Goal: Transaction & Acquisition: Book appointment/travel/reservation

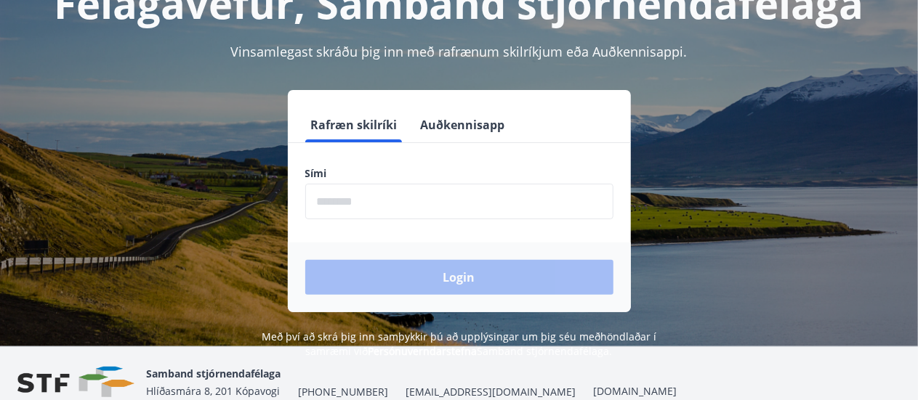
scroll to position [145, 0]
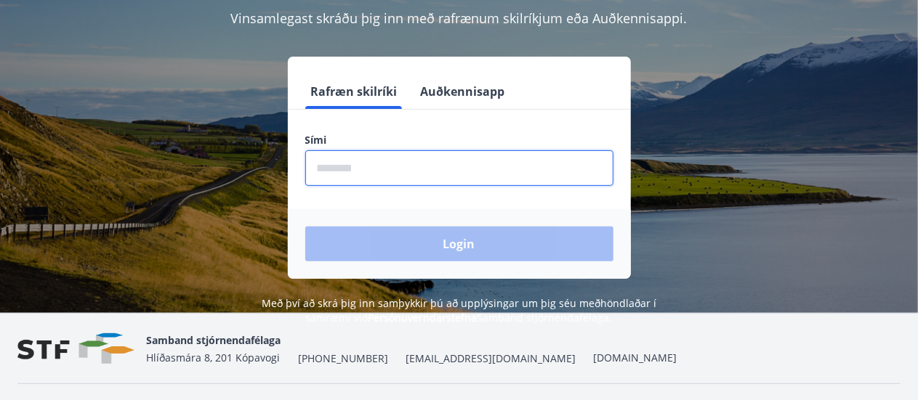
click at [421, 166] on input "phone" at bounding box center [459, 168] width 308 height 36
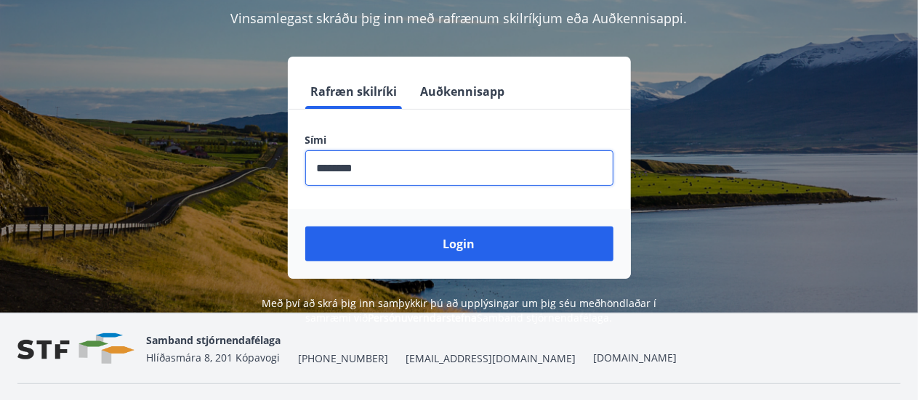
type input "********"
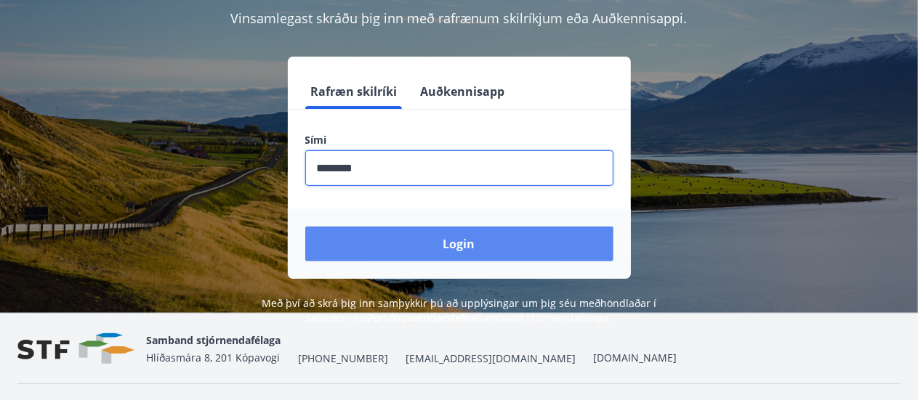
click at [485, 239] on button "Login" at bounding box center [459, 244] width 308 height 35
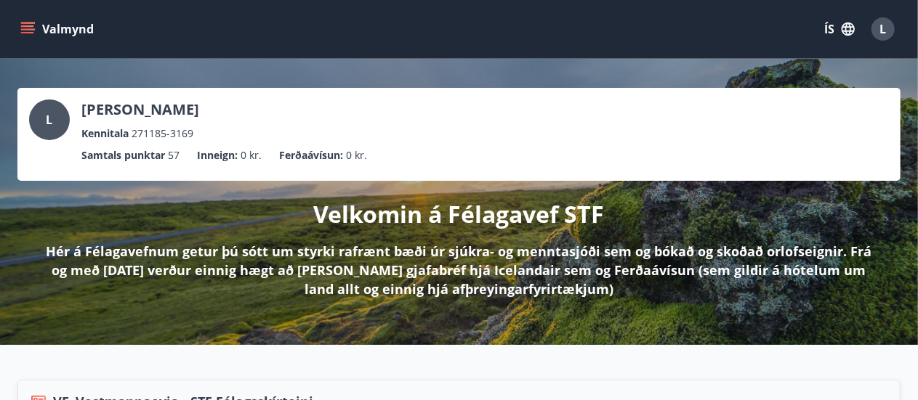
click at [36, 27] on button "Valmynd" at bounding box center [58, 29] width 82 height 26
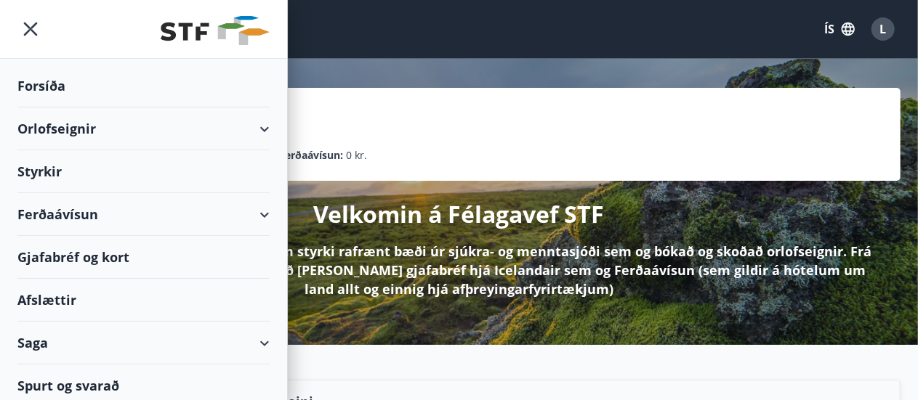
click at [254, 125] on div "Orlofseignir" at bounding box center [143, 129] width 252 height 43
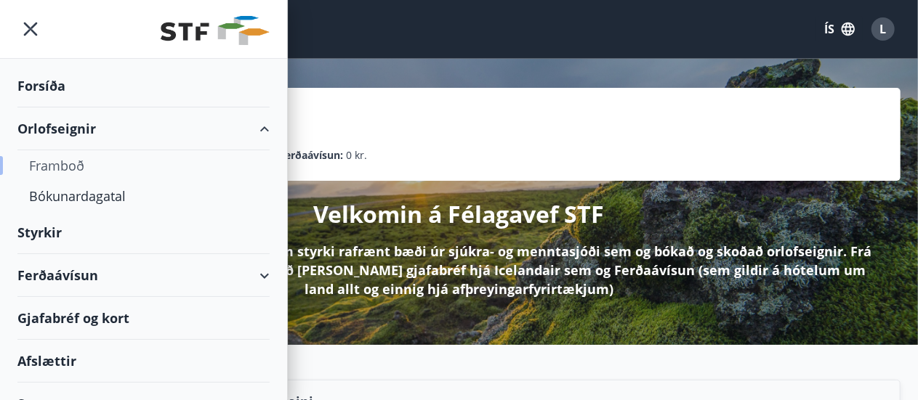
click at [66, 171] on div "Framboð" at bounding box center [143, 165] width 229 height 31
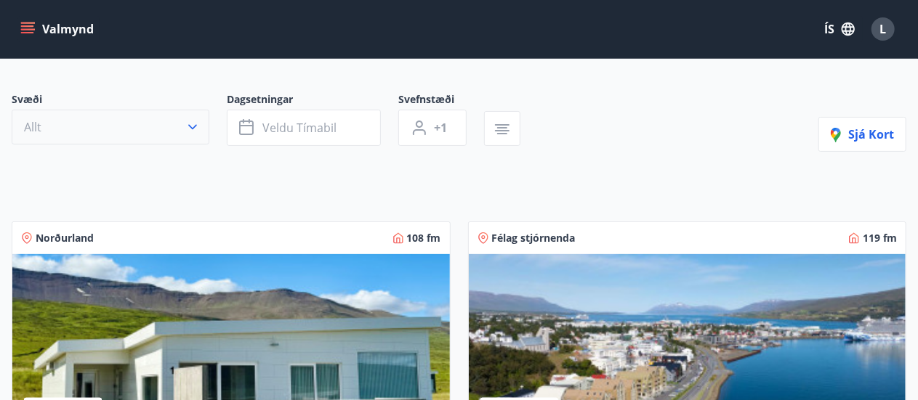
scroll to position [78, 0]
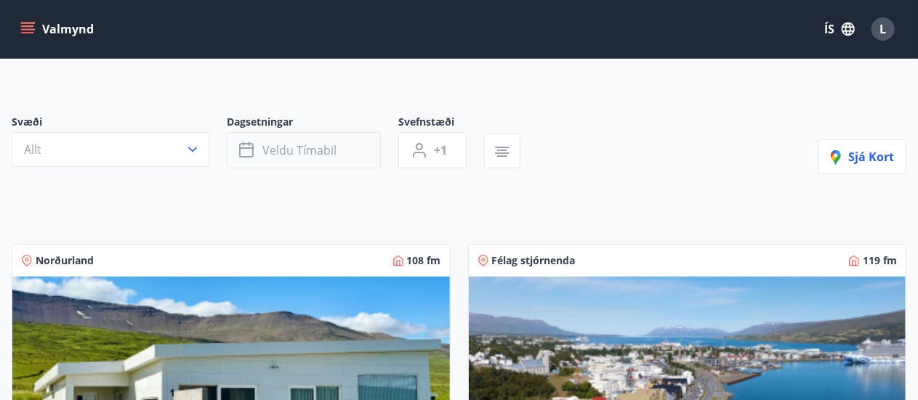
click at [305, 150] on span "Veldu tímabil" at bounding box center [299, 150] width 74 height 16
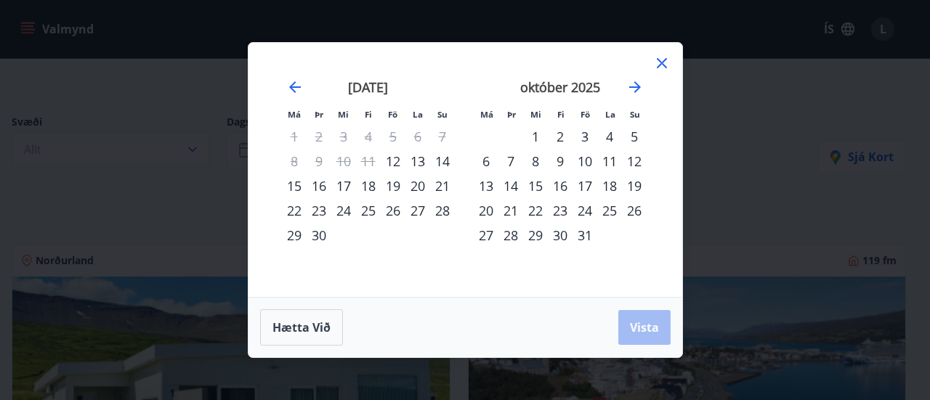
click at [490, 187] on div "13" at bounding box center [486, 186] width 25 height 25
drag, startPoint x: 581, startPoint y: 232, endPoint x: 607, endPoint y: 262, distance: 39.2
click at [582, 232] on div "31" at bounding box center [585, 235] width 25 height 25
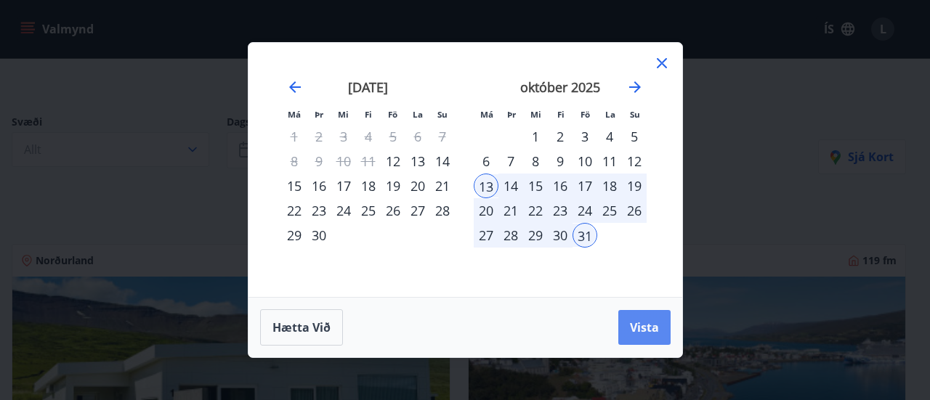
click at [629, 319] on button "Vista" at bounding box center [644, 327] width 52 height 35
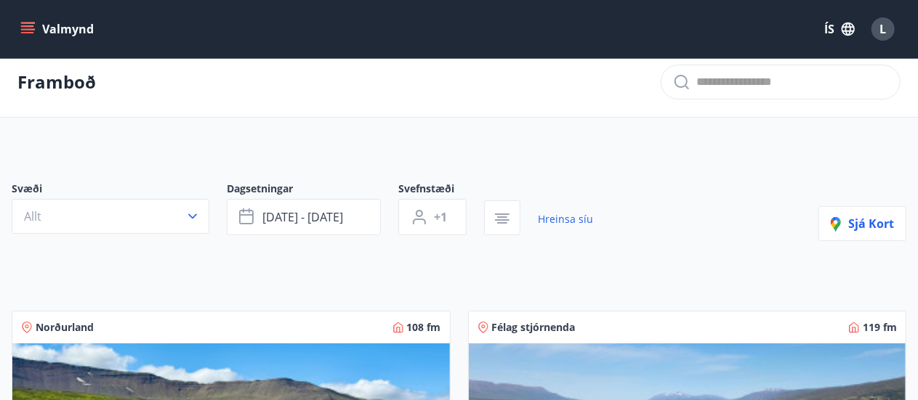
scroll to position [5, 0]
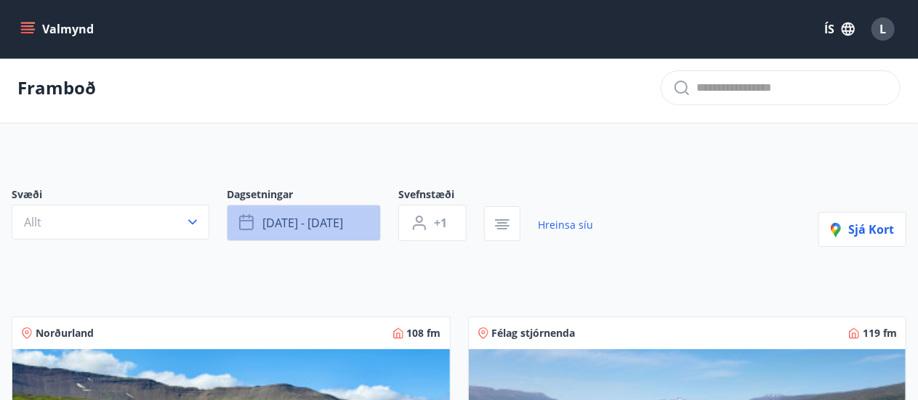
click at [339, 223] on span "okt 13 - okt 31" at bounding box center [302, 223] width 81 height 16
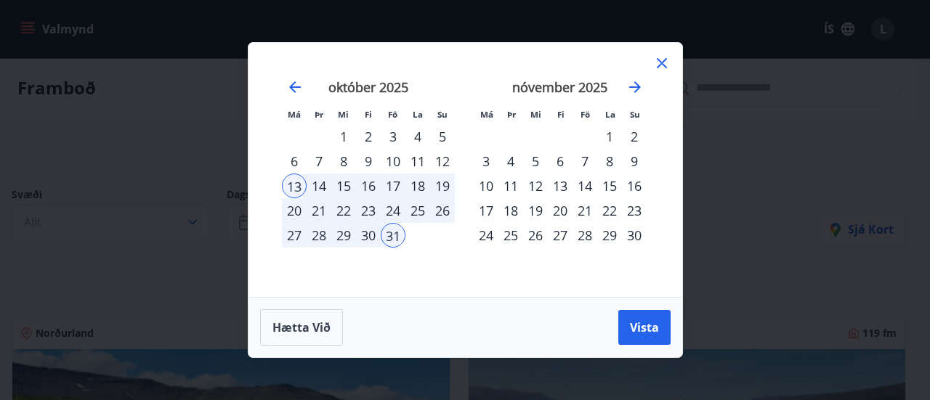
drag, startPoint x: 321, startPoint y: 319, endPoint x: 331, endPoint y: 300, distance: 21.5
click at [321, 317] on button "Hætta við" at bounding box center [301, 327] width 83 height 36
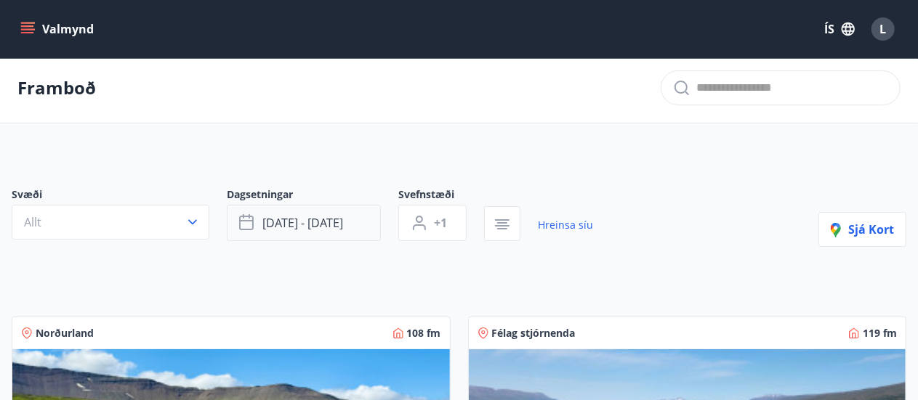
click at [347, 219] on button "okt 13 - okt 31" at bounding box center [304, 223] width 154 height 36
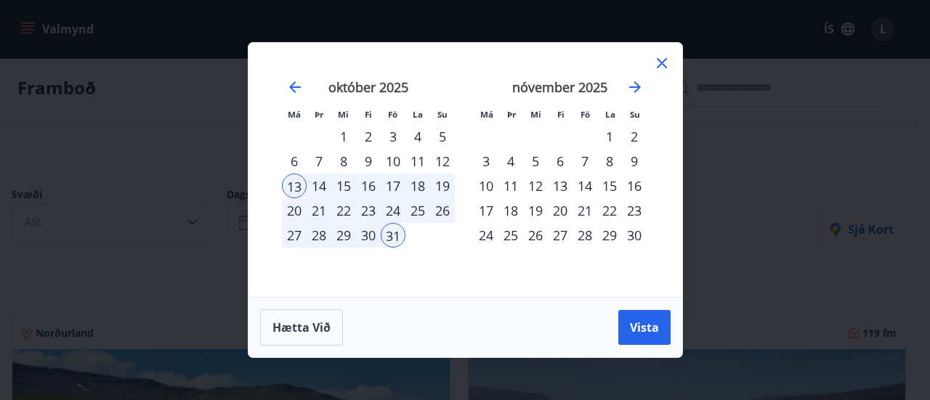
click at [400, 187] on div "17" at bounding box center [393, 186] width 25 height 25
click at [286, 211] on div "20" at bounding box center [294, 210] width 25 height 25
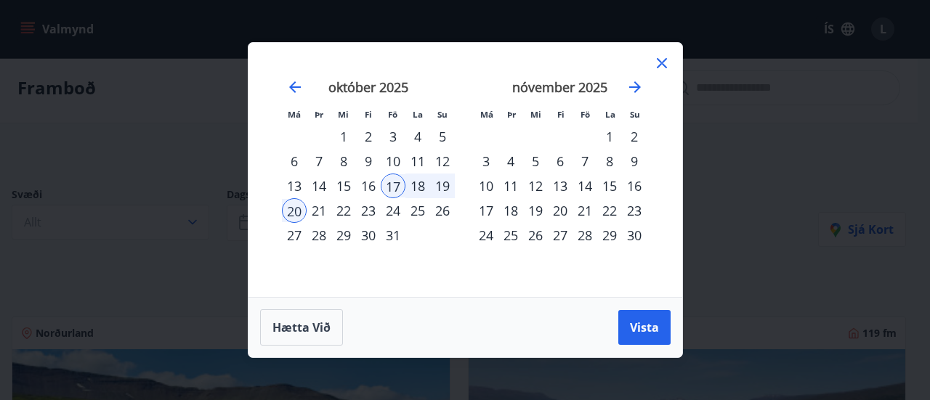
click at [404, 214] on div "24" at bounding box center [393, 210] width 25 height 25
click at [291, 213] on div "20" at bounding box center [294, 210] width 25 height 25
click at [328, 317] on button "Hætta við" at bounding box center [301, 327] width 83 height 36
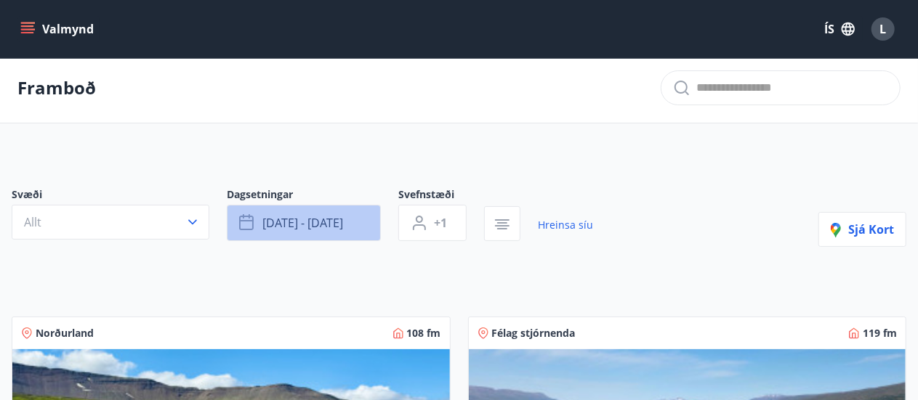
click at [332, 220] on span "okt 13 - okt 31" at bounding box center [302, 223] width 81 height 16
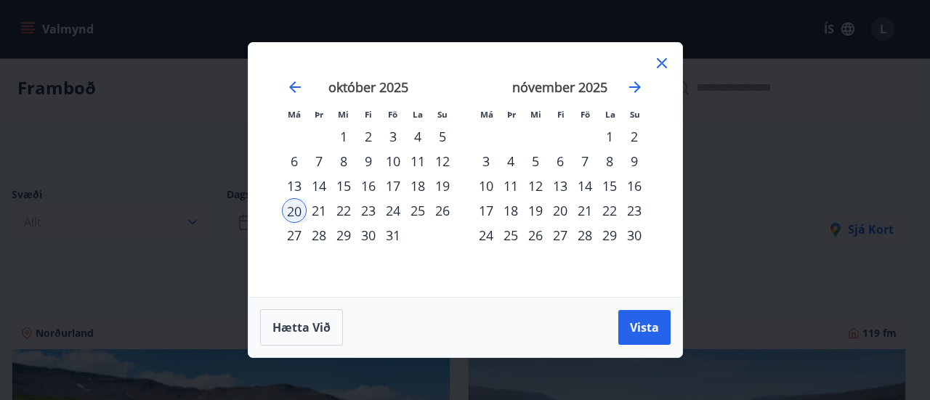
click at [657, 58] on icon at bounding box center [661, 62] width 17 height 17
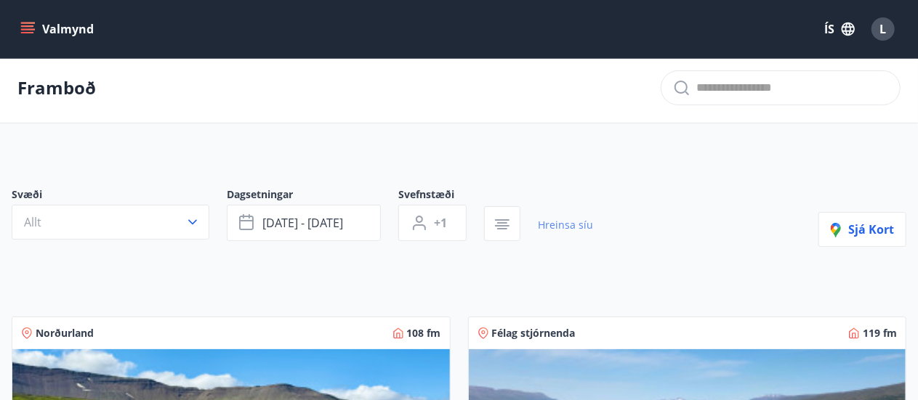
click at [566, 217] on link "Hreinsa síu" at bounding box center [565, 225] width 55 height 32
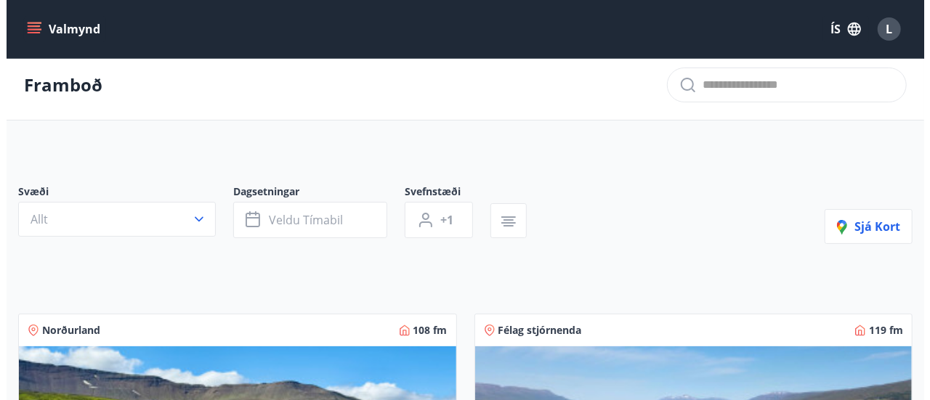
scroll to position [5, 0]
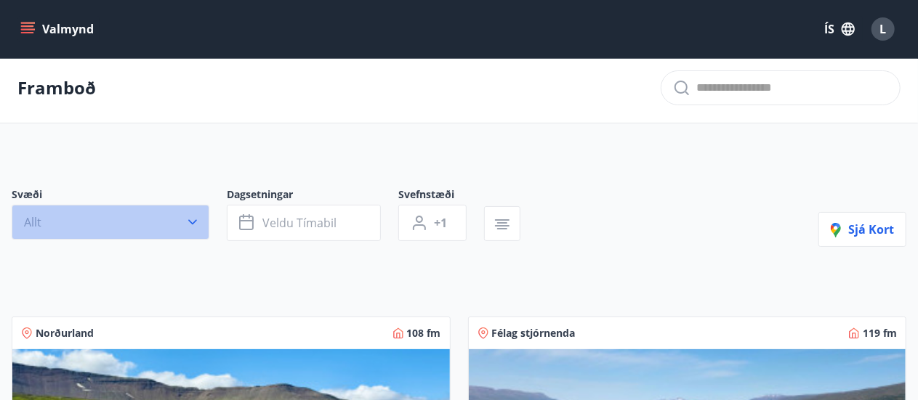
click at [137, 222] on button "Allt" at bounding box center [111, 222] width 198 height 35
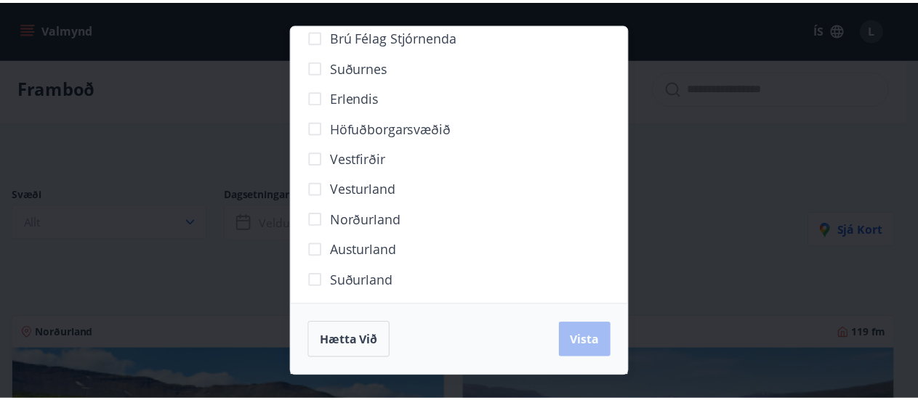
scroll to position [180, 0]
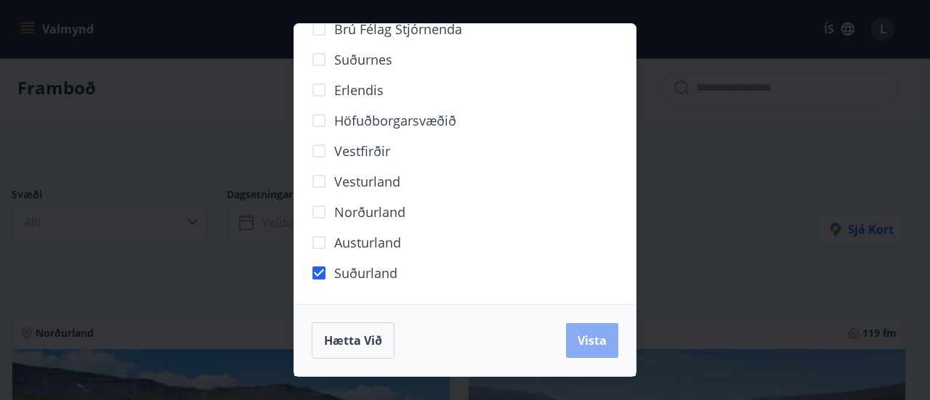
click at [580, 335] on span "Vista" at bounding box center [592, 341] width 29 height 16
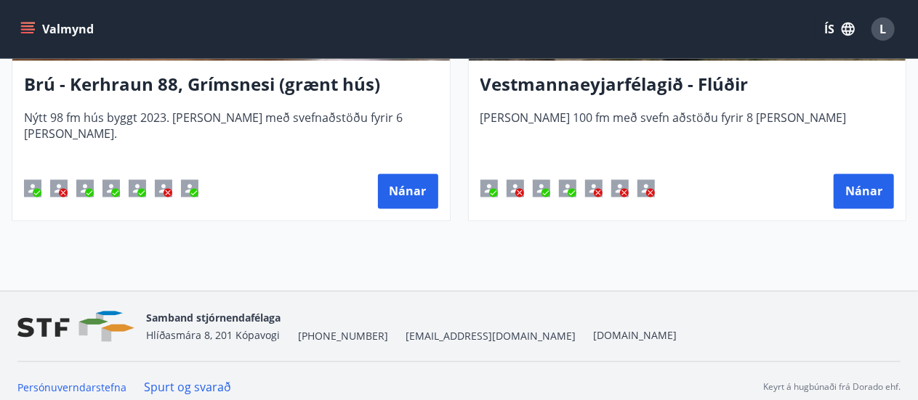
scroll to position [1311, 0]
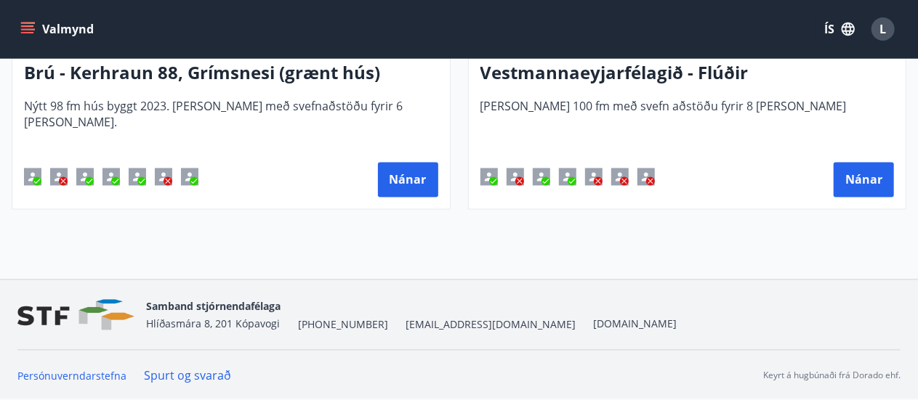
drag, startPoint x: 842, startPoint y: 178, endPoint x: 796, endPoint y: 241, distance: 78.0
click at [854, 169] on button "Nánar" at bounding box center [863, 180] width 60 height 35
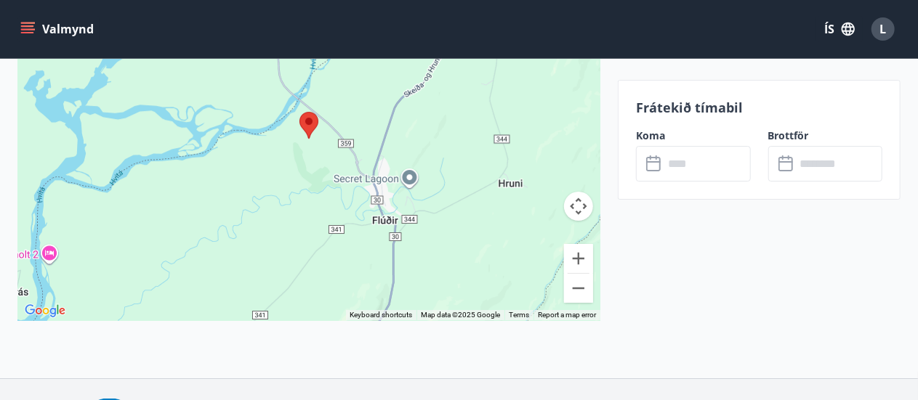
scroll to position [2495, 0]
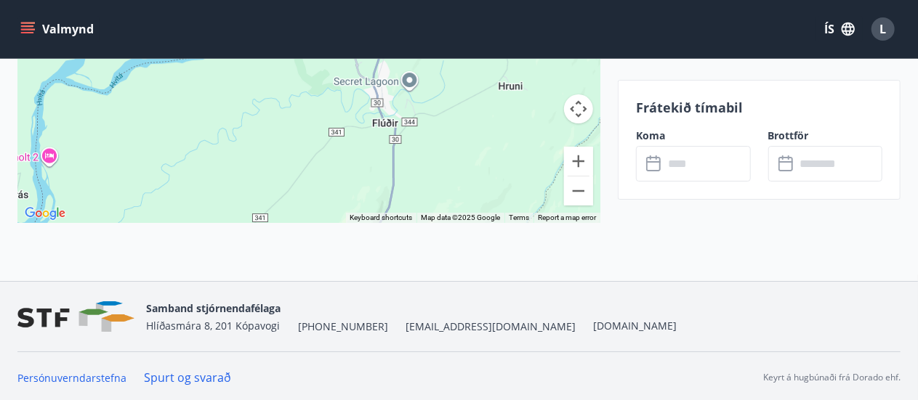
click at [689, 175] on input "text" at bounding box center [706, 164] width 87 height 36
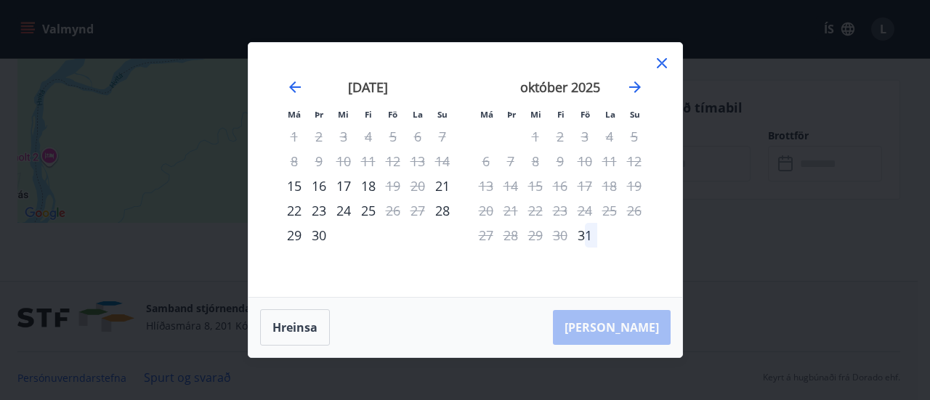
click at [745, 264] on div "Má Þr Mi Fi Fö La Su Má Þr Mi Fi Fö La Su ágúst 2025 1 2 3 4 5 6 7 8 9 10 11 12…" at bounding box center [465, 200] width 930 height 400
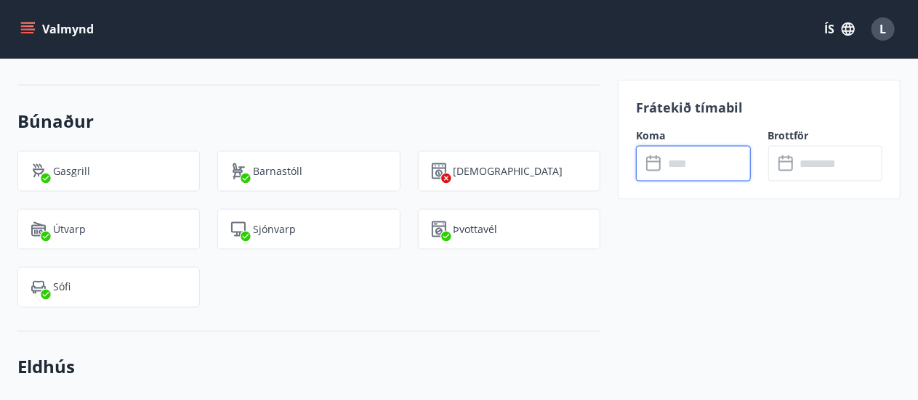
scroll to position [1042, 0]
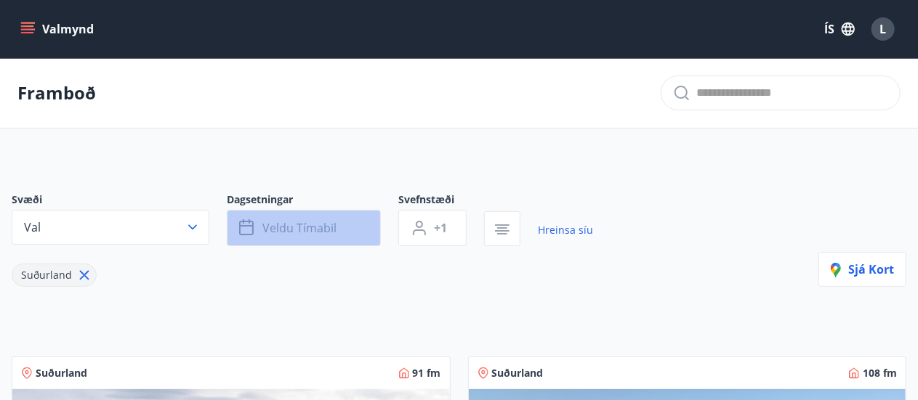
click at [320, 227] on span "Veldu tímabil" at bounding box center [299, 228] width 74 height 16
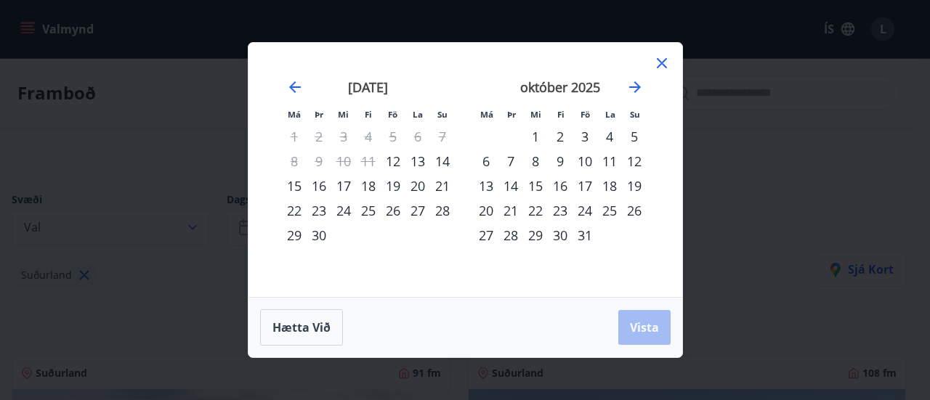
click at [488, 210] on div "20" at bounding box center [486, 210] width 25 height 25
click at [629, 211] on div "26" at bounding box center [634, 210] width 25 height 25
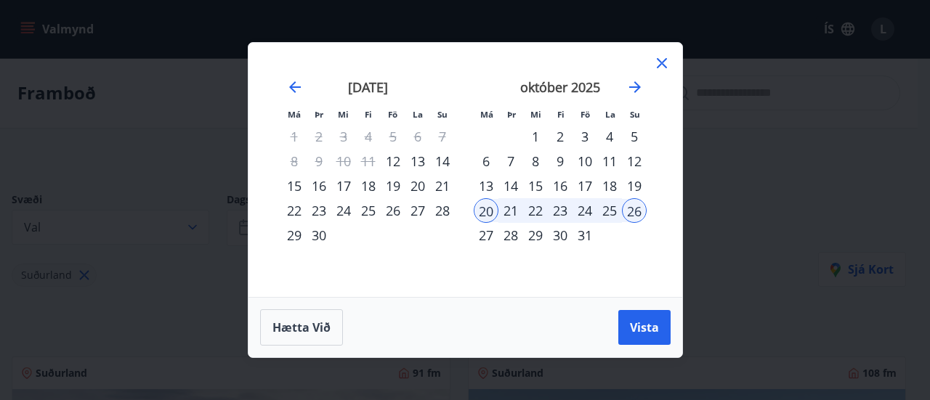
drag, startPoint x: 643, startPoint y: 327, endPoint x: 457, endPoint y: 206, distance: 221.7
click at [643, 328] on span "Vista" at bounding box center [644, 328] width 29 height 16
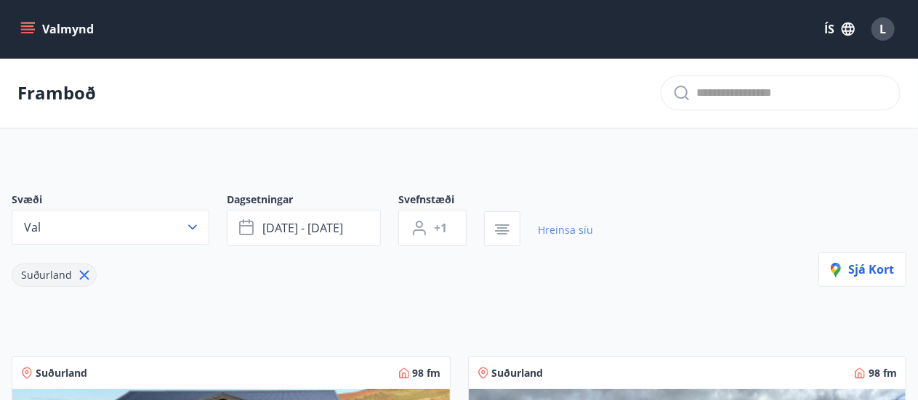
click at [571, 227] on link "Hreinsa síu" at bounding box center [565, 230] width 55 height 32
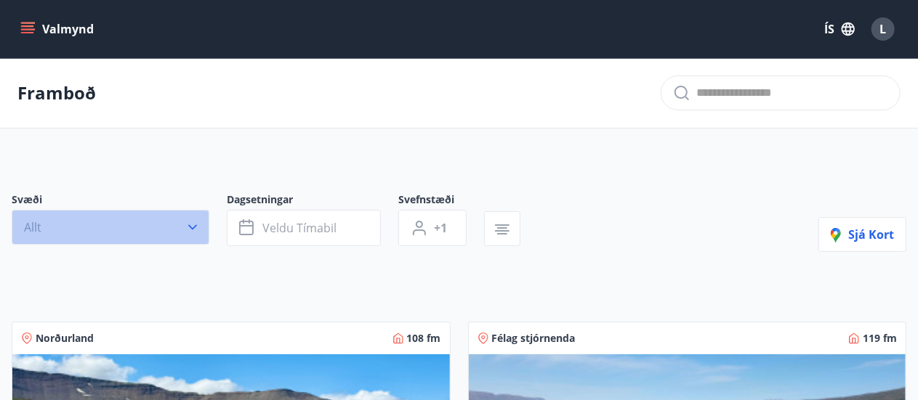
click at [153, 224] on button "Allt" at bounding box center [111, 227] width 198 height 35
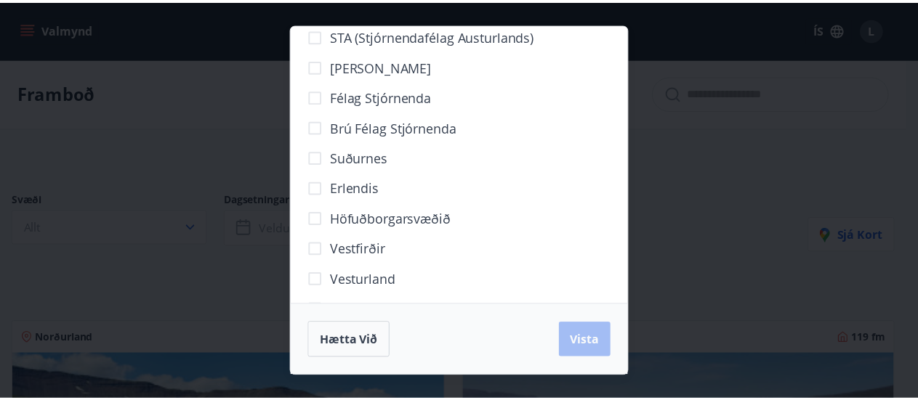
scroll to position [180, 0]
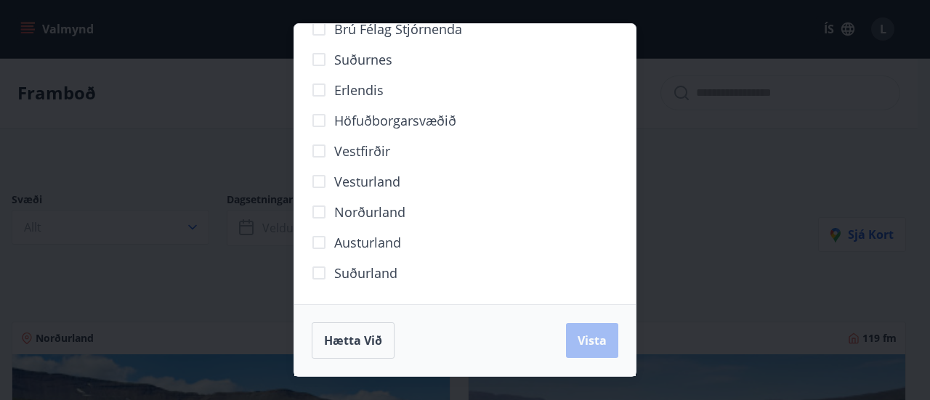
click at [373, 266] on span "Suðurland" at bounding box center [365, 273] width 63 height 19
click at [593, 331] on button "Vista" at bounding box center [592, 340] width 52 height 35
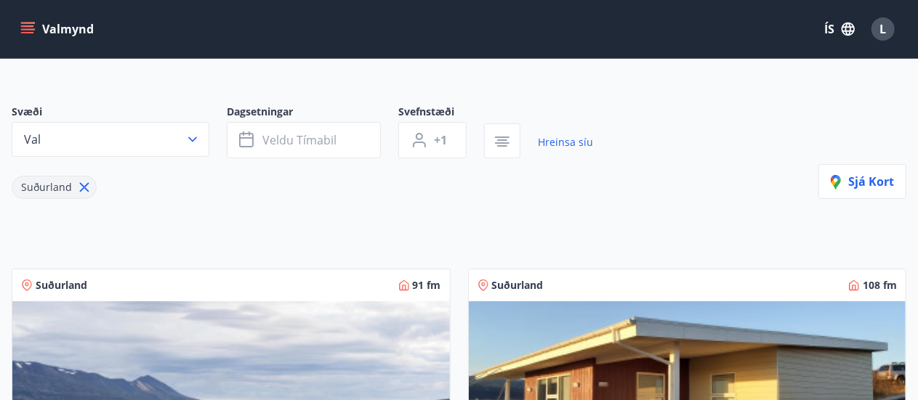
scroll to position [291, 0]
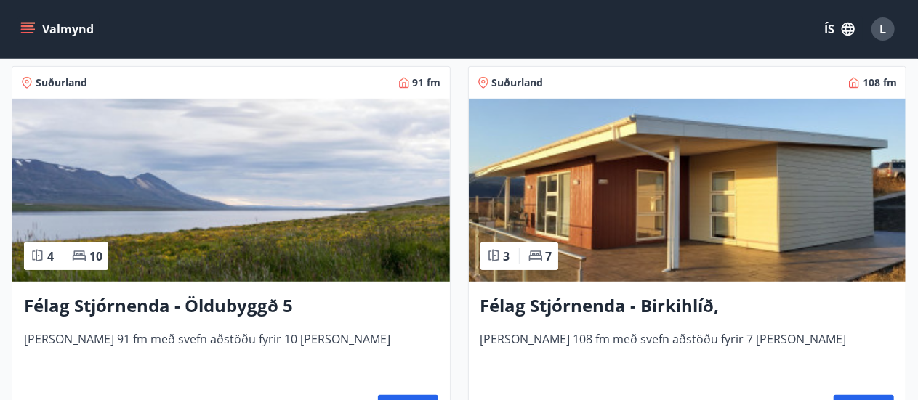
click at [689, 159] on img at bounding box center [687, 190] width 437 height 183
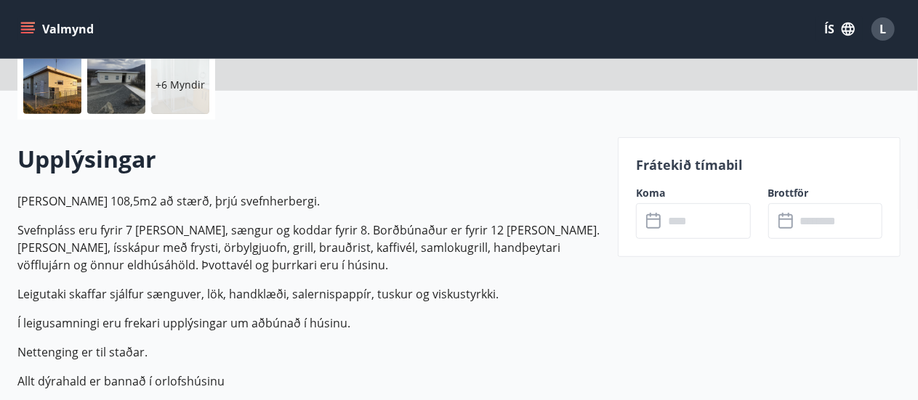
scroll to position [363, 0]
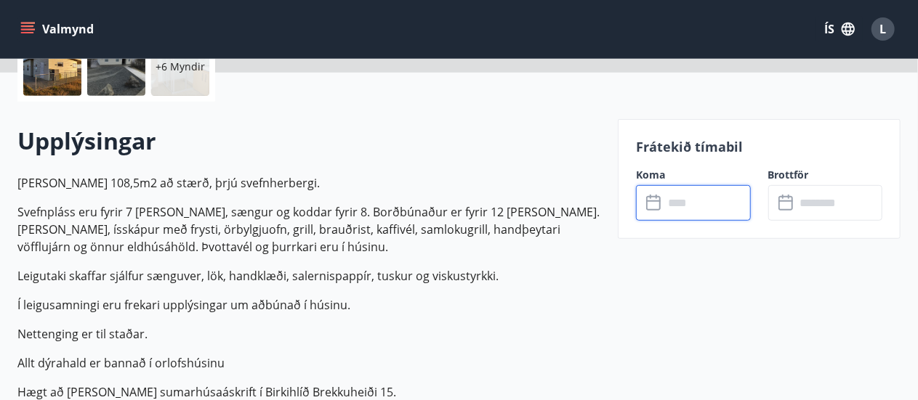
click at [670, 191] on input "text" at bounding box center [706, 203] width 87 height 36
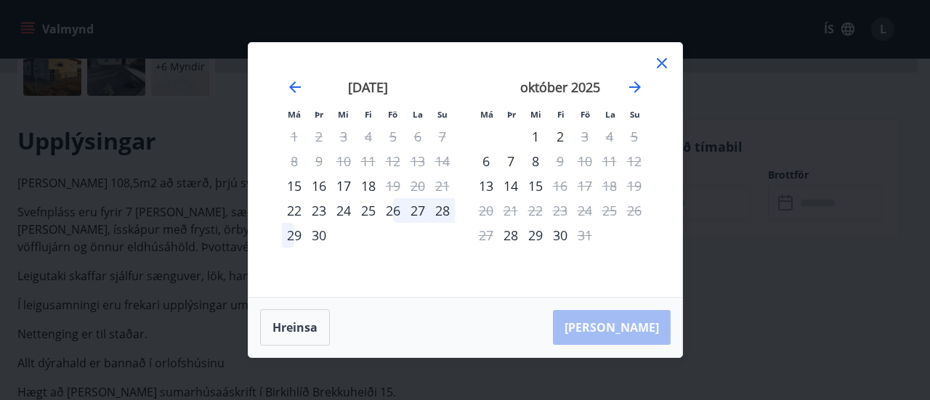
click at [665, 53] on div "Má Þr Mi Fi Fö La Su Má Þr Mi Fi Fö La Su ágúst 2025 1 2 3 4 5 6 7 8 9 10 11 12…" at bounding box center [465, 170] width 434 height 254
click at [660, 59] on icon at bounding box center [661, 62] width 17 height 17
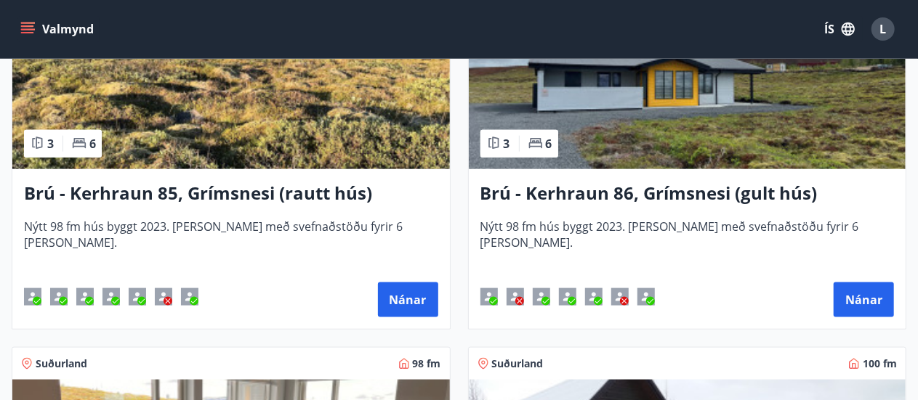
scroll to position [804, 0]
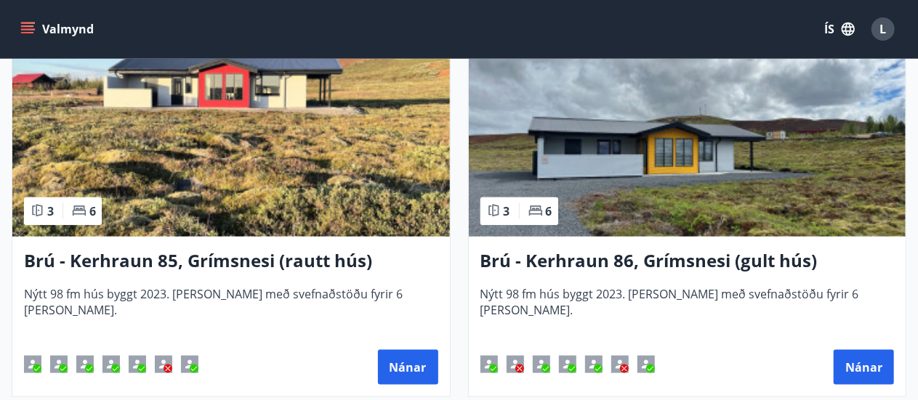
click at [291, 251] on h3 "Brú - Kerhraun 85, Grímsnesi (rautt hús) (gæludýr velkomin)" at bounding box center [231, 261] width 414 height 26
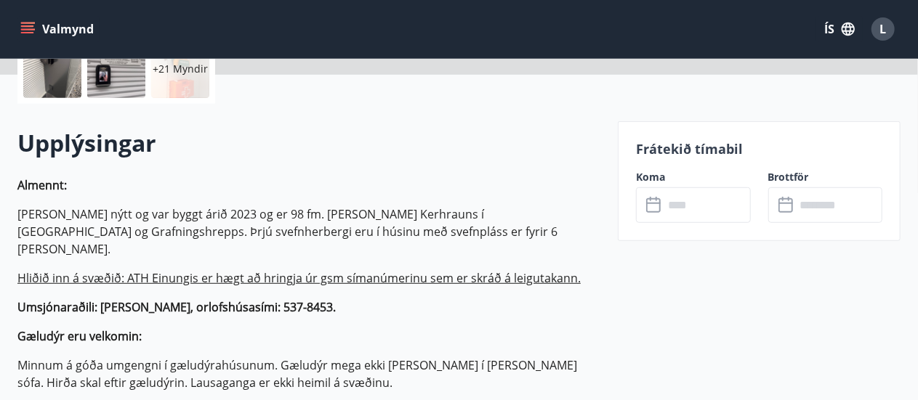
scroll to position [363, 0]
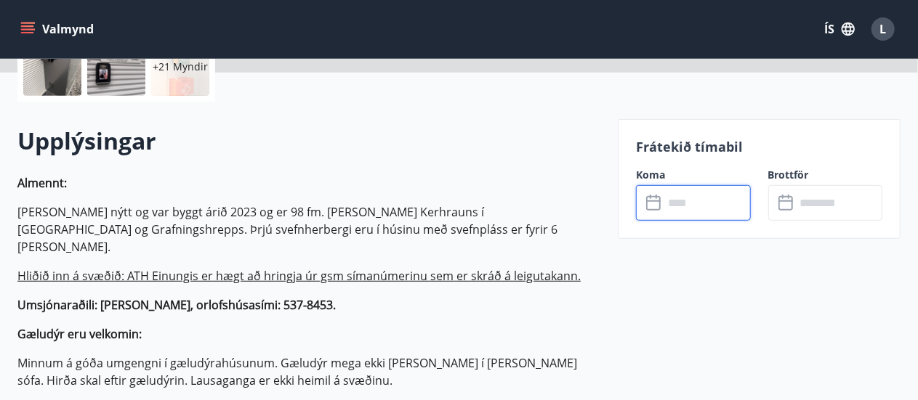
click at [690, 193] on input "text" at bounding box center [706, 203] width 87 height 36
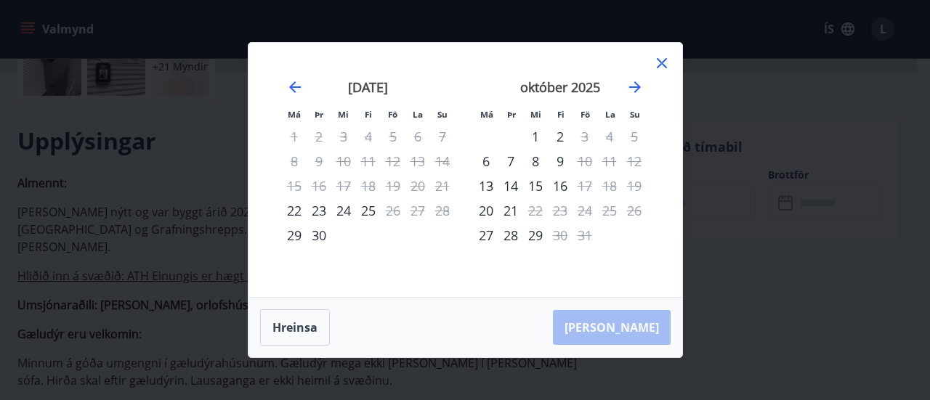
drag, startPoint x: 661, startPoint y: 56, endPoint x: 509, endPoint y: 67, distance: 153.0
click at [661, 56] on icon at bounding box center [661, 62] width 17 height 17
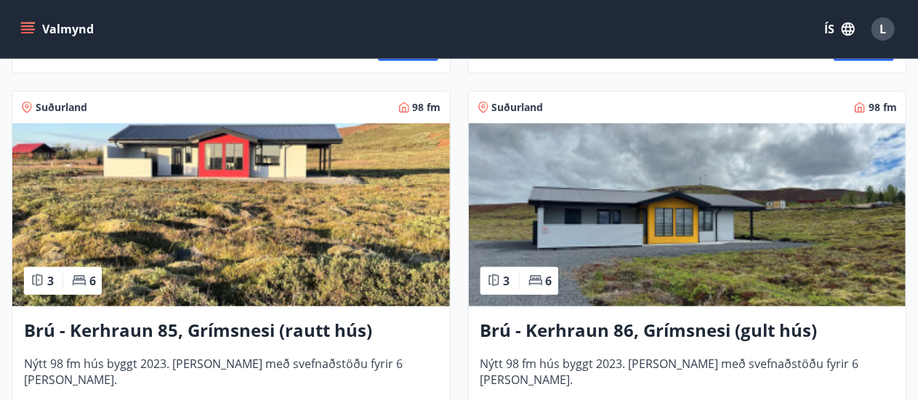
scroll to position [801, 0]
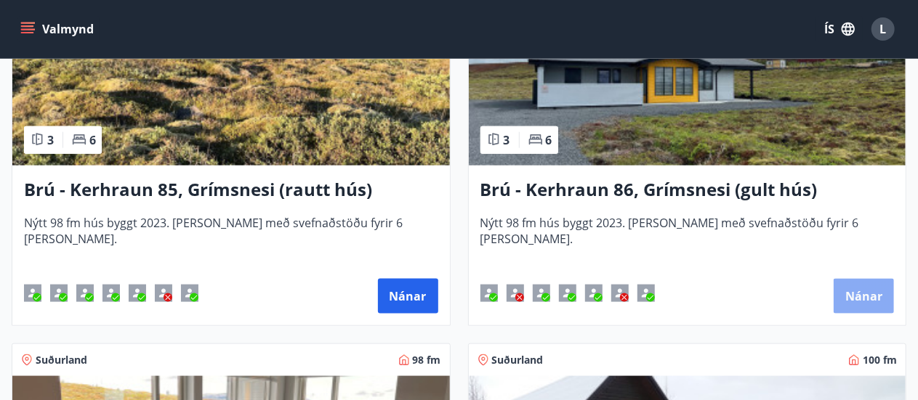
click at [859, 295] on button "Nánar" at bounding box center [863, 296] width 60 height 35
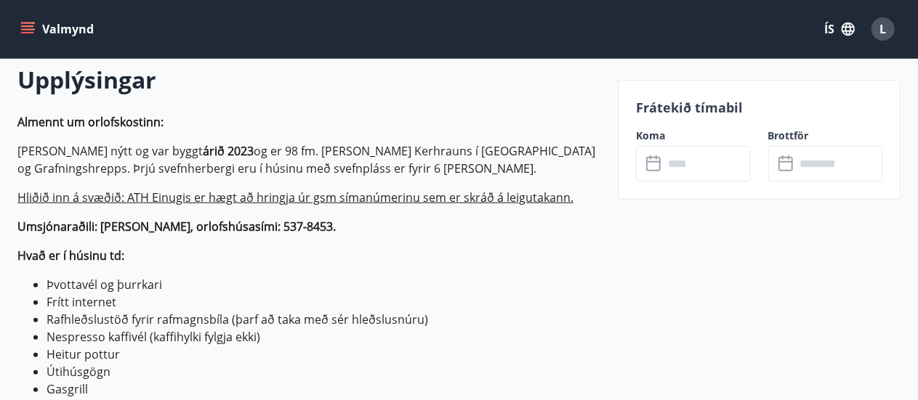
scroll to position [436, 0]
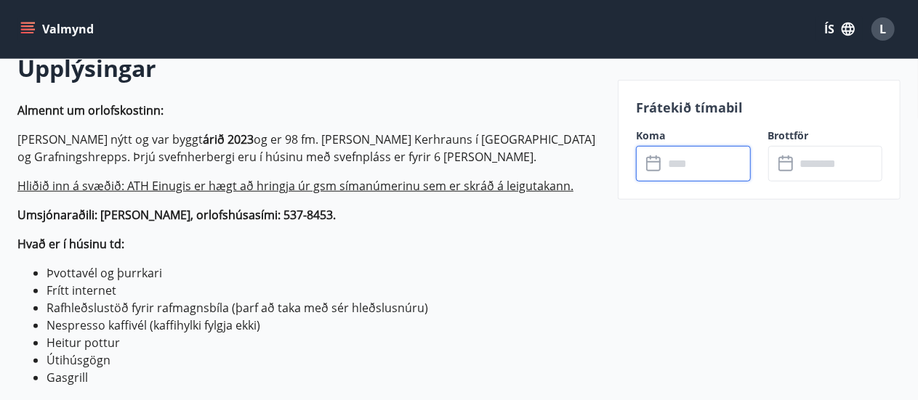
click at [679, 169] on input "text" at bounding box center [706, 164] width 87 height 36
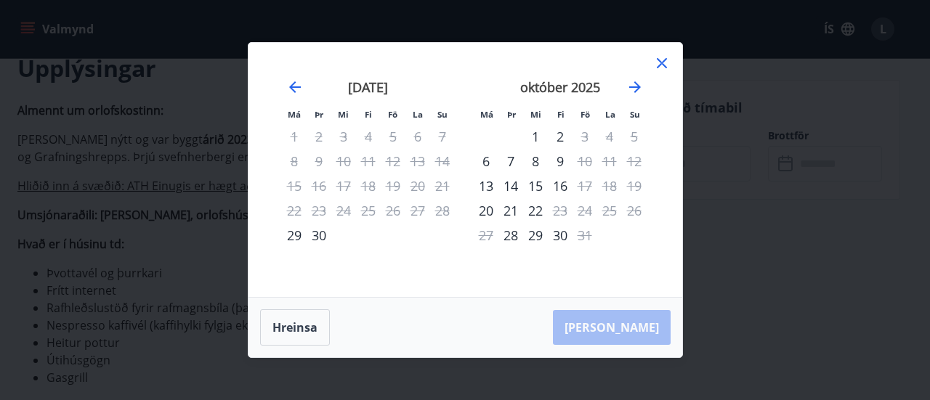
click at [659, 68] on icon at bounding box center [661, 62] width 17 height 17
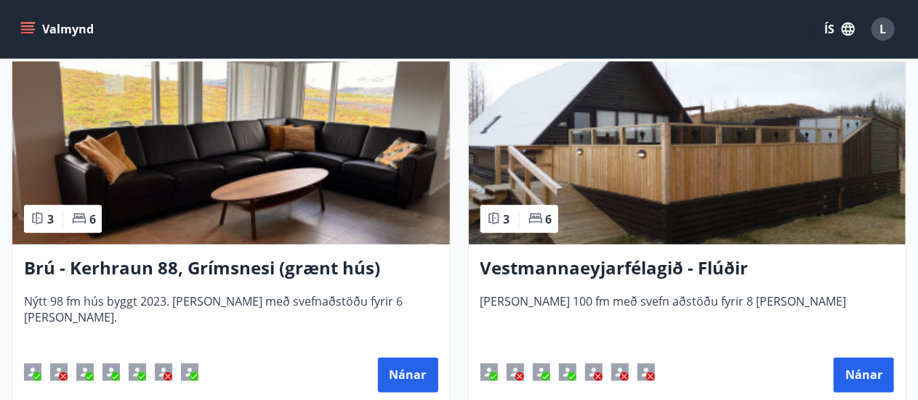
scroll to position [1129, 0]
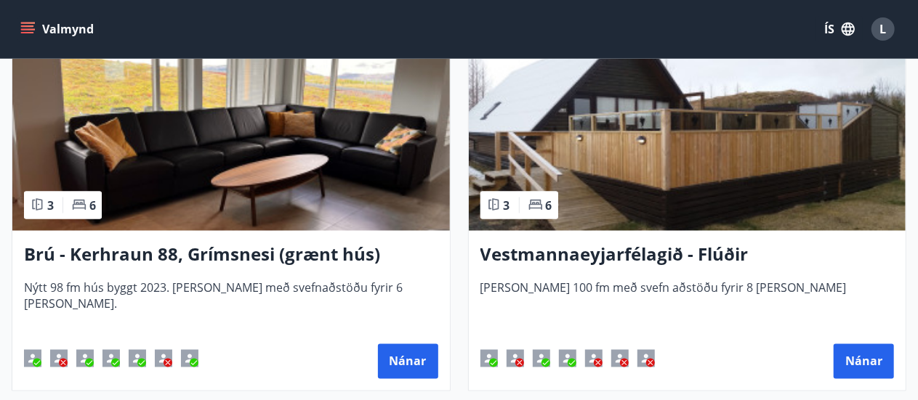
click at [314, 249] on h3 "Brú - Kerhraun 88, Grímsnesi (grænt hús)" at bounding box center [231, 256] width 414 height 26
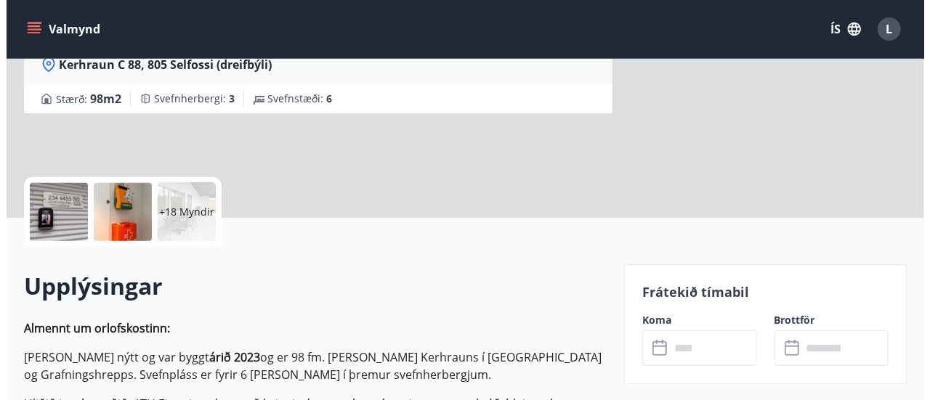
scroll to position [363, 0]
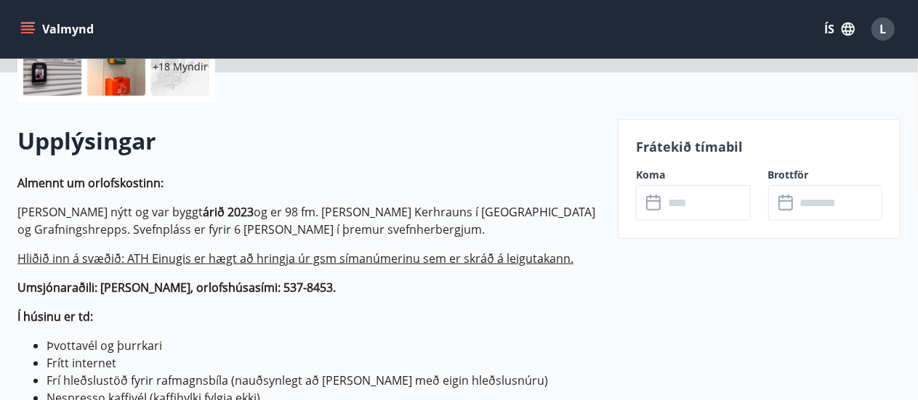
click at [676, 206] on input "text" at bounding box center [706, 203] width 87 height 36
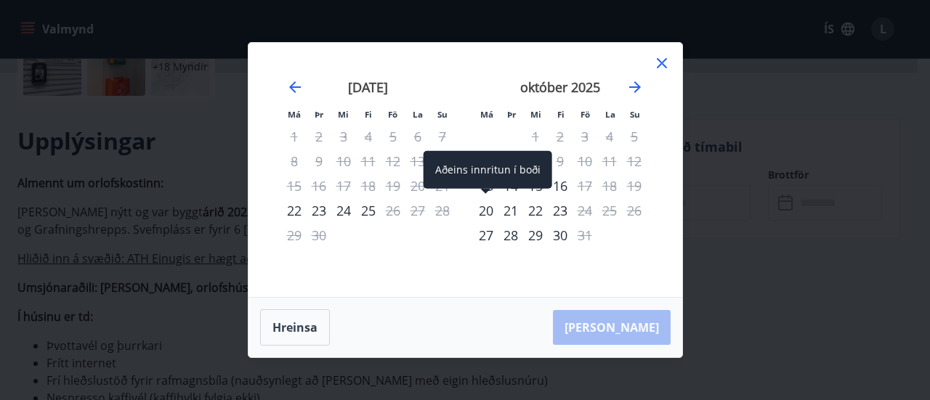
click at [481, 213] on div "20" at bounding box center [486, 210] width 25 height 25
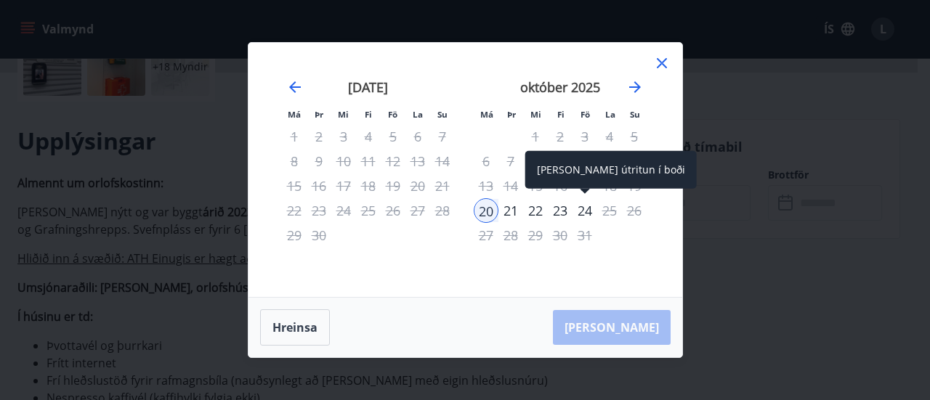
click at [591, 211] on div "24" at bounding box center [585, 210] width 25 height 25
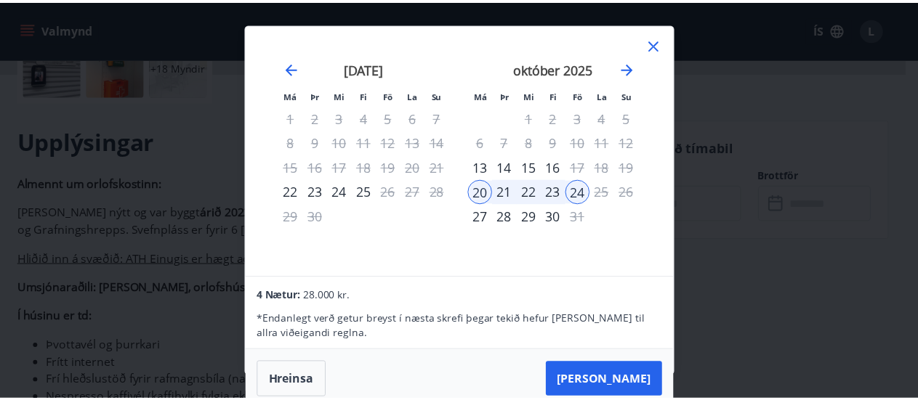
scroll to position [1, 0]
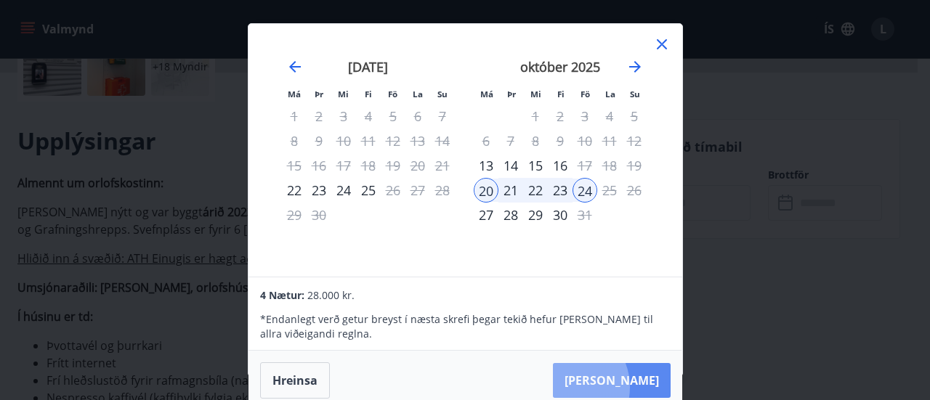
click at [612, 387] on button "Taka Frá" at bounding box center [612, 380] width 118 height 35
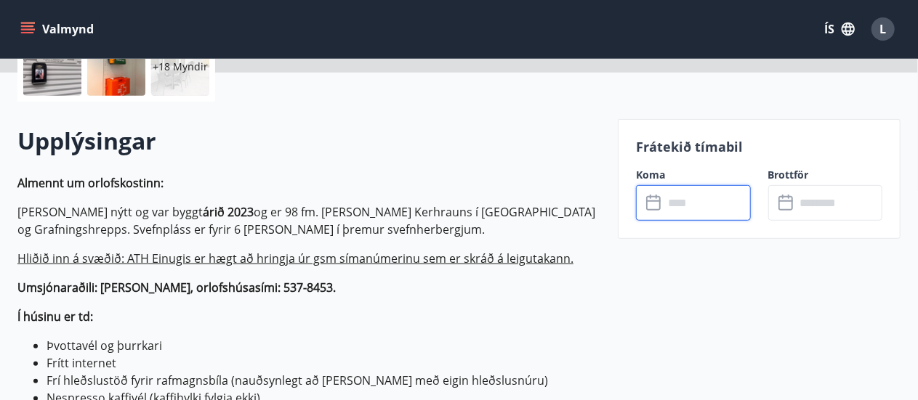
type input "******"
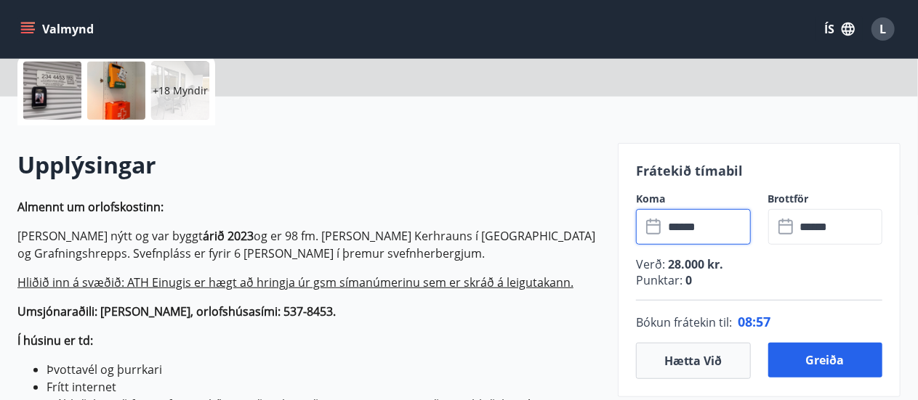
scroll to position [291, 0]
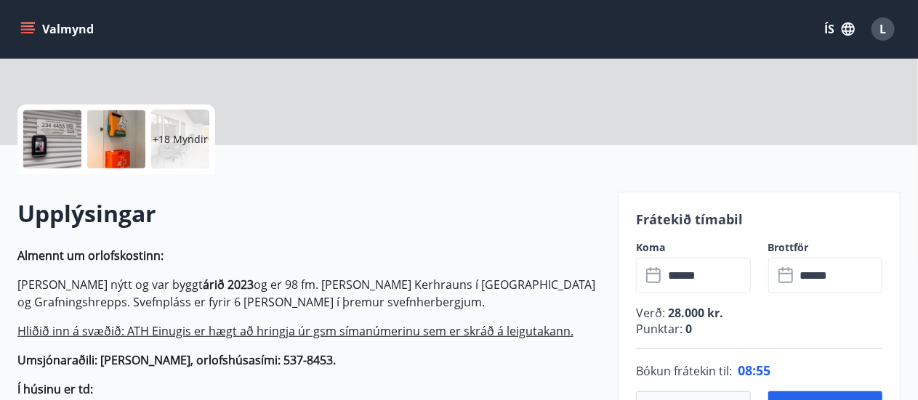
click at [151, 142] on div "+18 Myndir" at bounding box center [180, 139] width 58 height 58
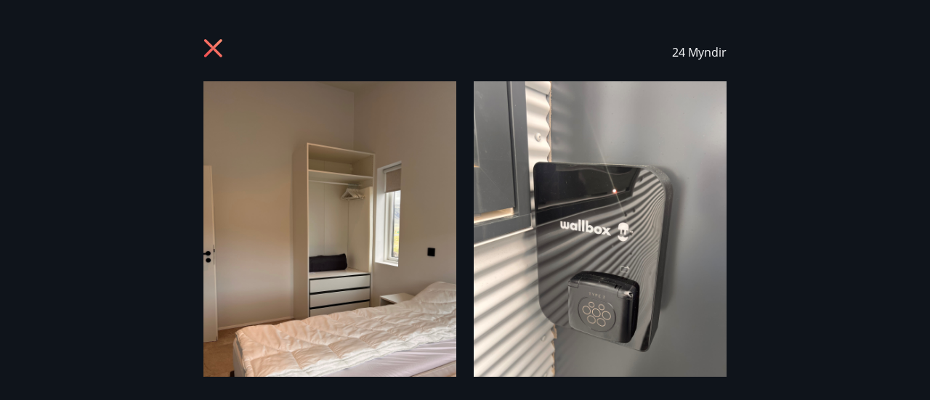
drag, startPoint x: 219, startPoint y: 55, endPoint x: 232, endPoint y: 64, distance: 15.7
click at [220, 54] on icon at bounding box center [213, 48] width 18 height 18
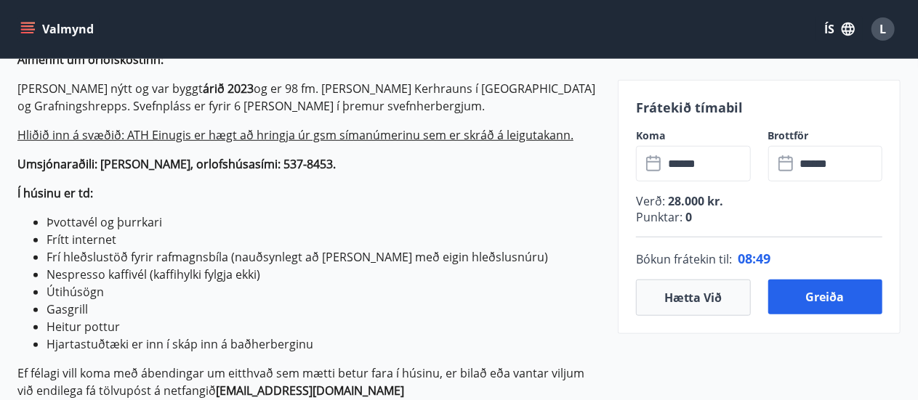
scroll to position [509, 0]
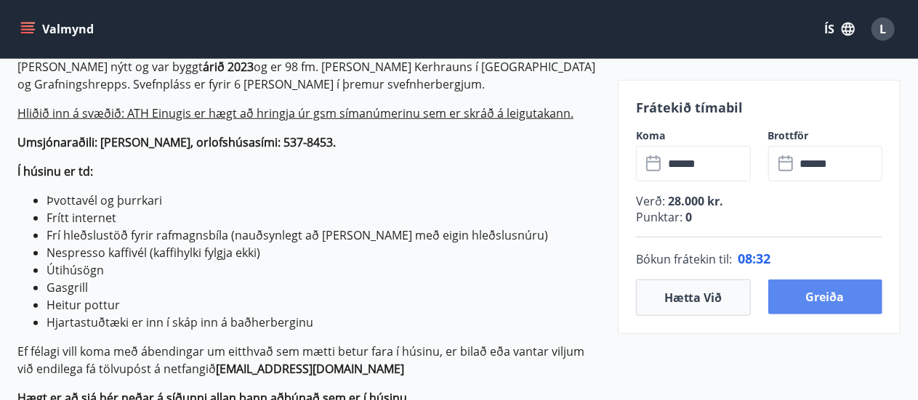
click at [810, 290] on button "Greiða" at bounding box center [825, 297] width 115 height 35
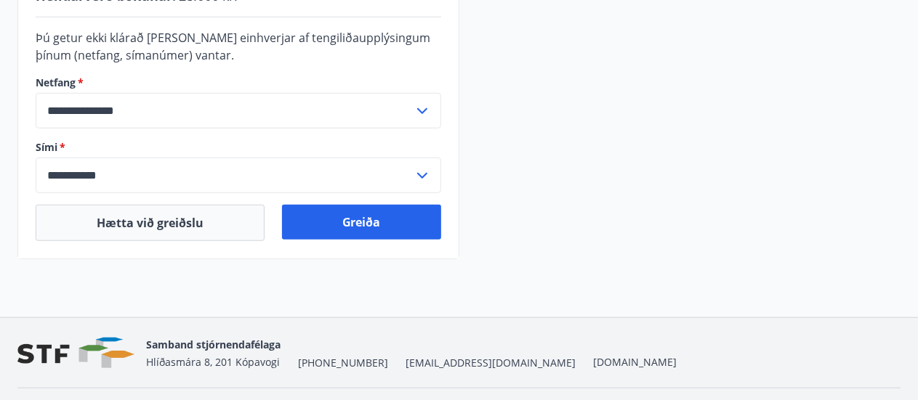
scroll to position [540, 0]
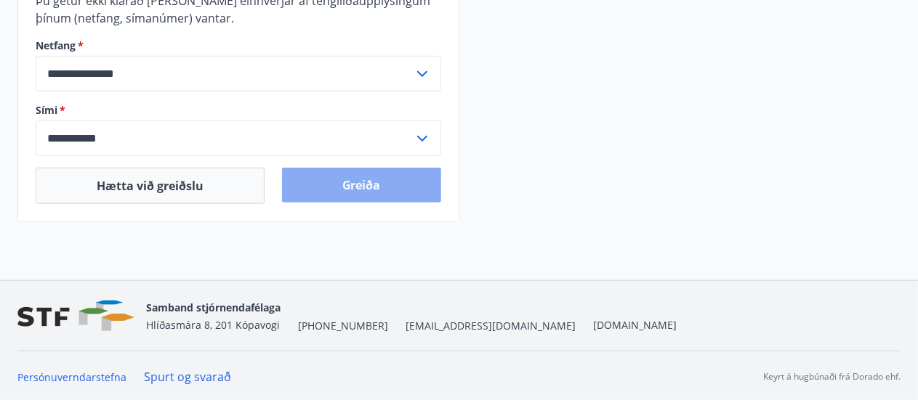
click at [340, 189] on button "Greiða" at bounding box center [361, 185] width 159 height 35
click at [371, 168] on button "Greiða" at bounding box center [361, 185] width 159 height 35
click at [360, 185] on button "Greiða" at bounding box center [361, 185] width 159 height 35
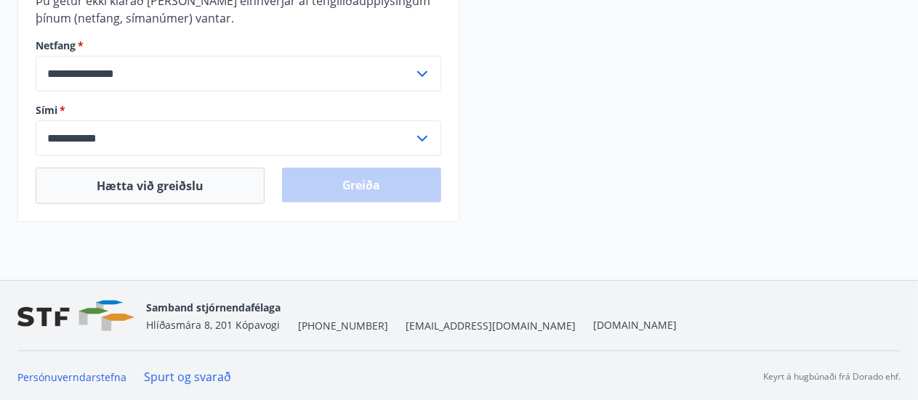
click at [378, 181] on div "Greiða" at bounding box center [361, 186] width 159 height 36
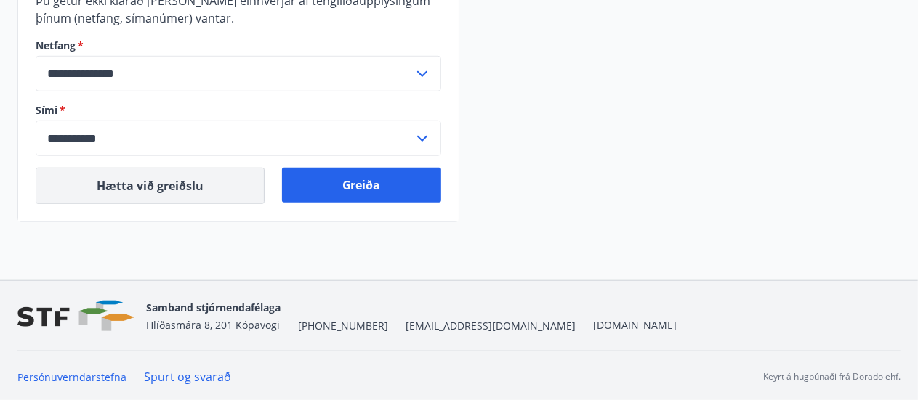
click at [123, 187] on button "Hætta við greiðslu" at bounding box center [150, 186] width 229 height 36
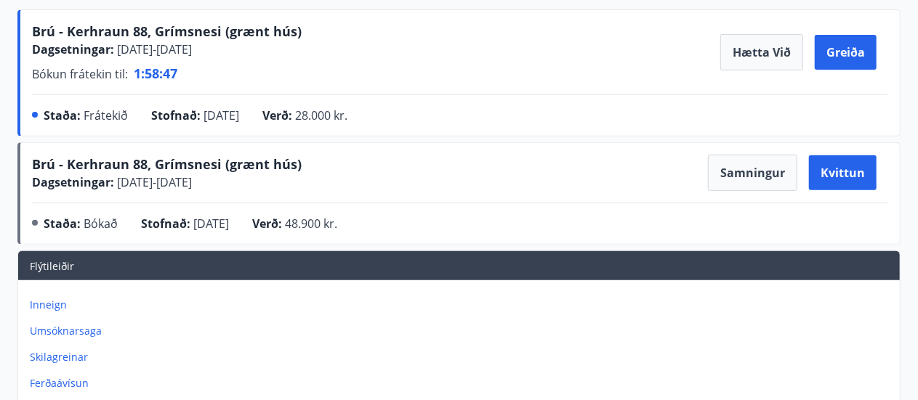
scroll to position [218, 0]
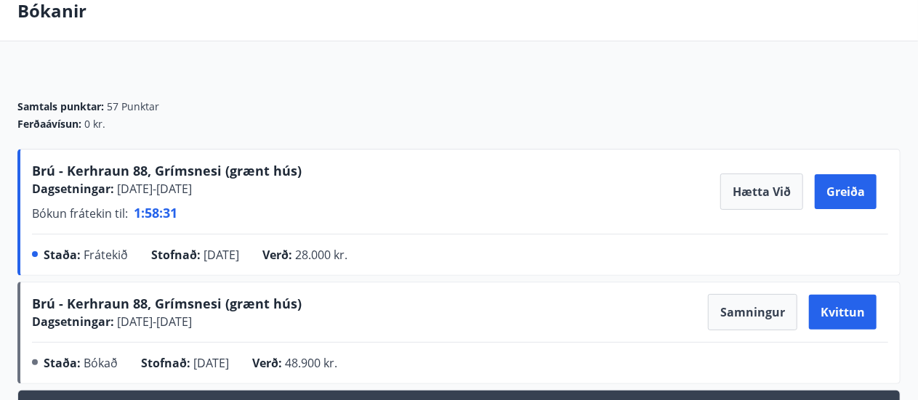
scroll to position [145, 0]
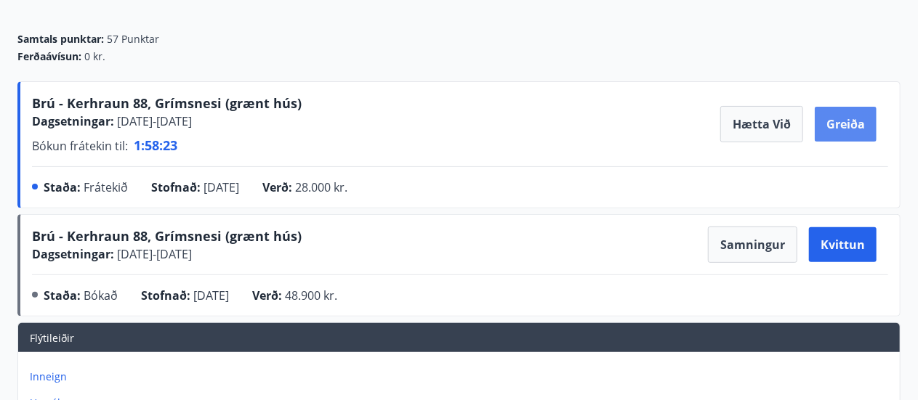
click at [856, 121] on button "Greiða" at bounding box center [845, 124] width 62 height 35
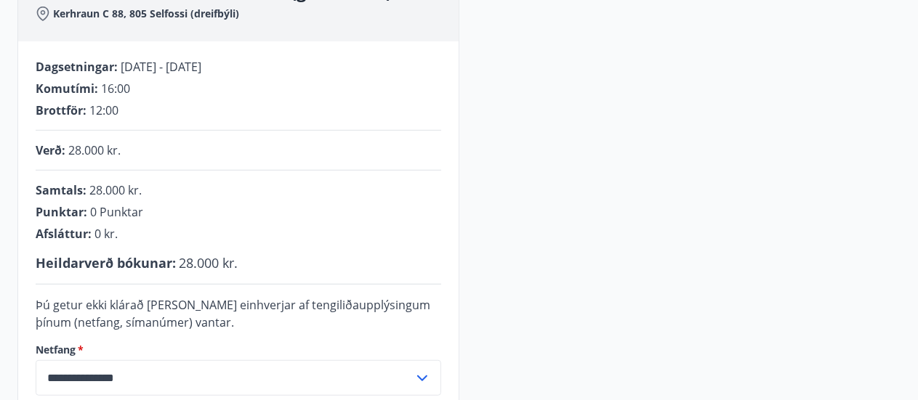
scroll to position [363, 0]
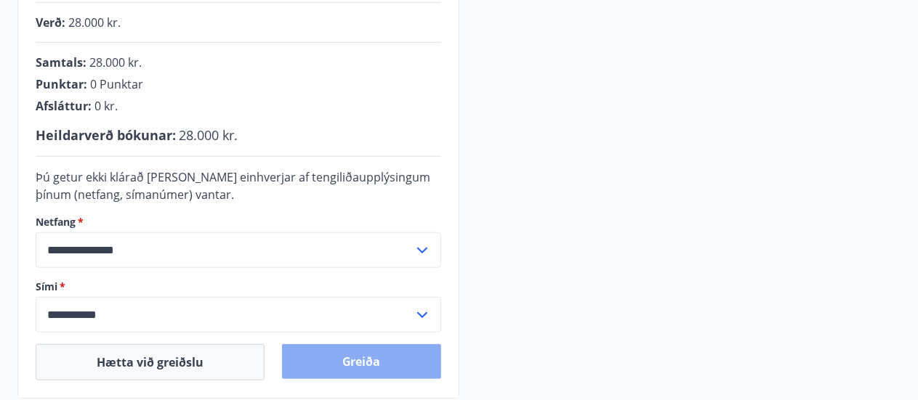
click at [386, 369] on button "Greiða" at bounding box center [361, 361] width 159 height 35
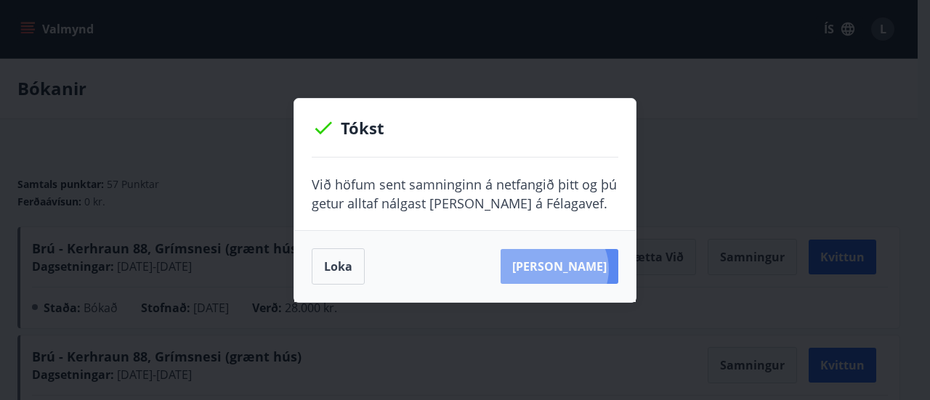
click at [577, 269] on button "Sjá samning" at bounding box center [560, 266] width 118 height 35
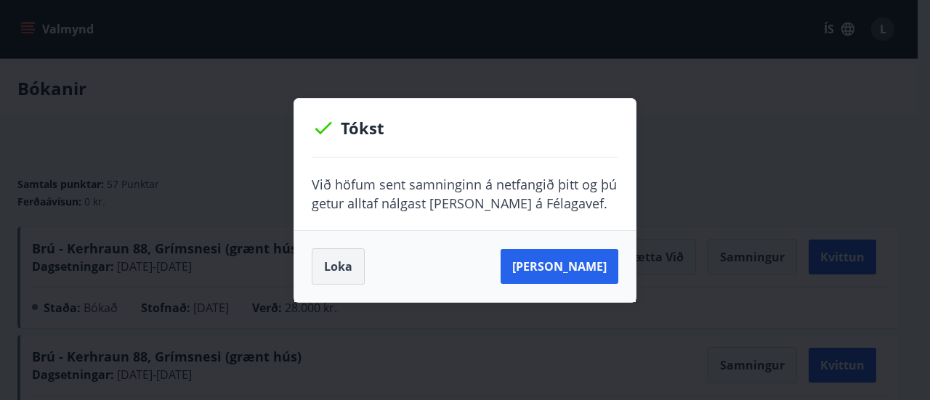
drag, startPoint x: 345, startPoint y: 264, endPoint x: 336, endPoint y: 242, distance: 23.5
click at [345, 262] on button "Loka" at bounding box center [338, 266] width 53 height 36
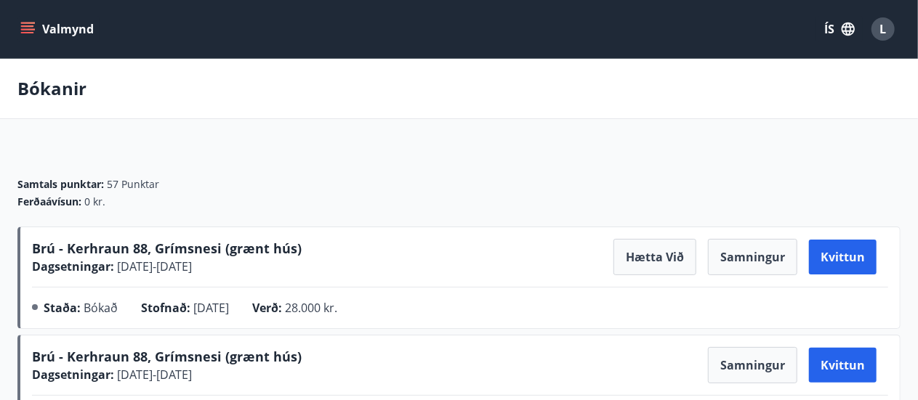
click at [54, 30] on button "Valmynd" at bounding box center [58, 29] width 82 height 26
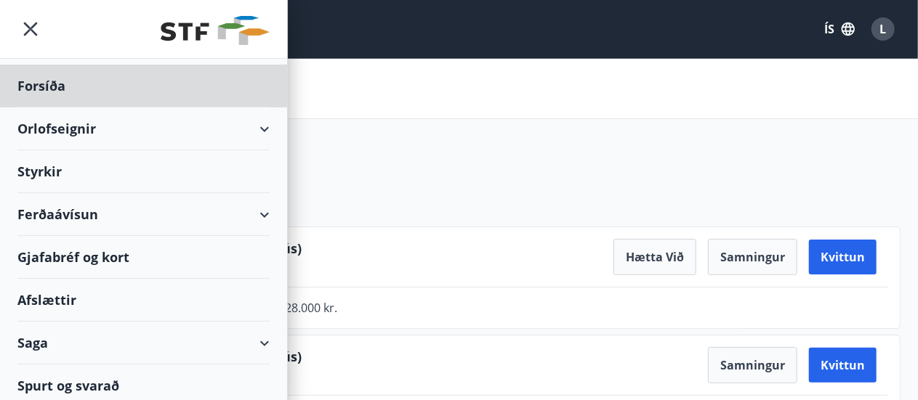
click at [54, 174] on div "Styrkir" at bounding box center [143, 171] width 252 height 43
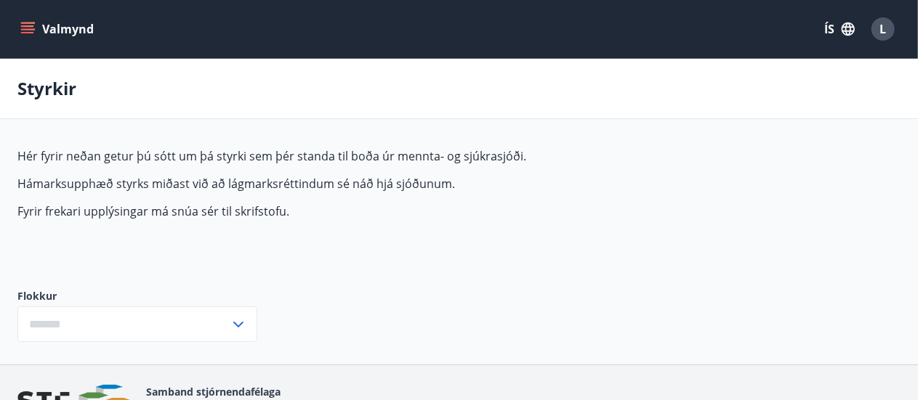
type input "***"
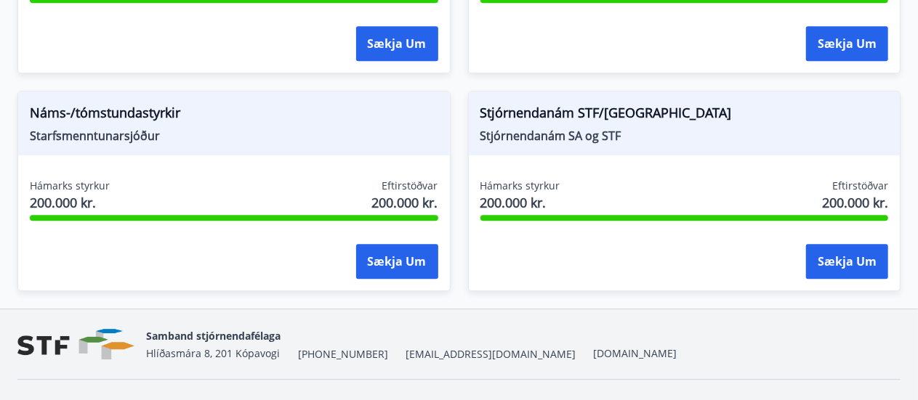
scroll to position [2034, 0]
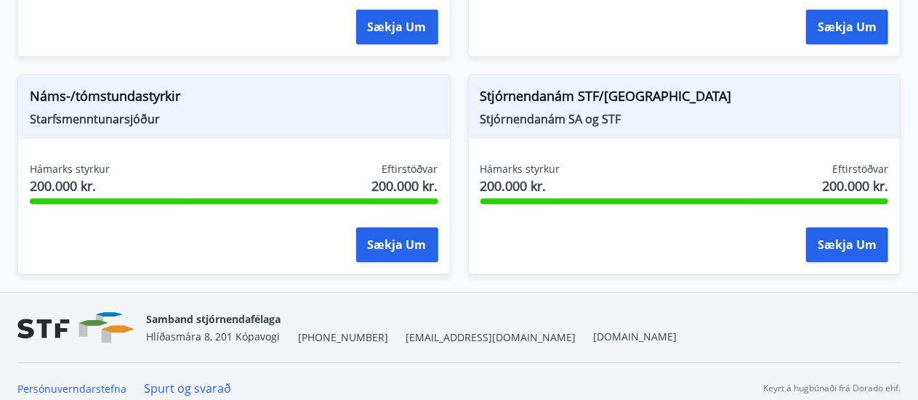
click at [128, 88] on span "Náms-/tómstundastyrkir" at bounding box center [234, 98] width 408 height 25
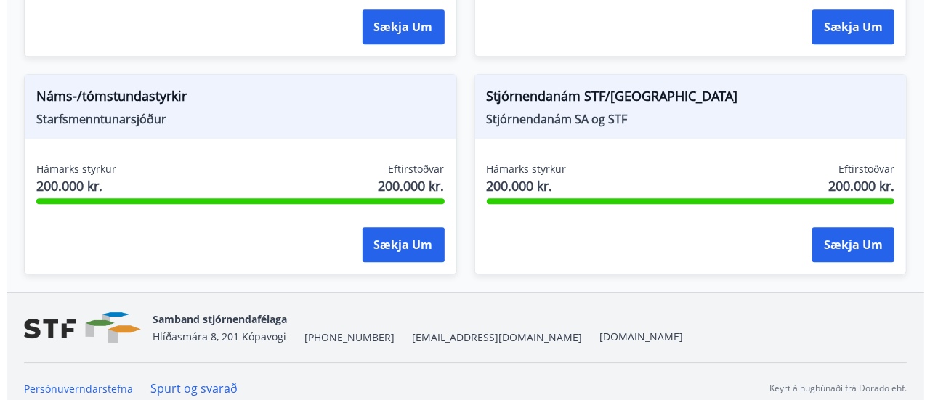
scroll to position [2042, 0]
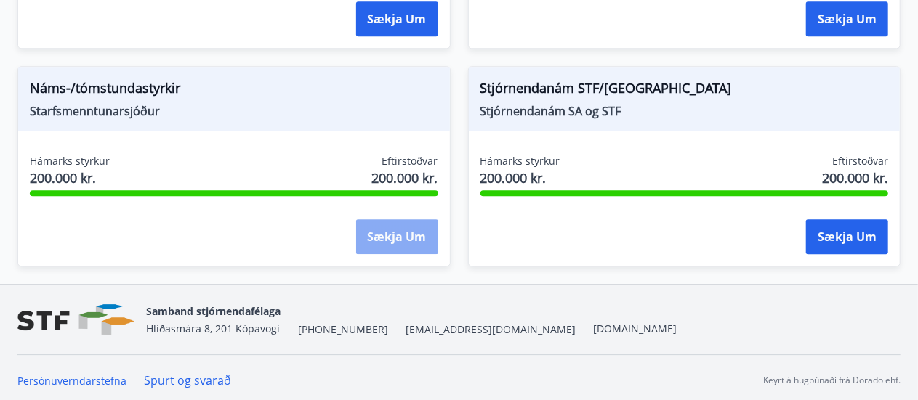
click at [390, 239] on button "Sækja um" at bounding box center [397, 236] width 82 height 35
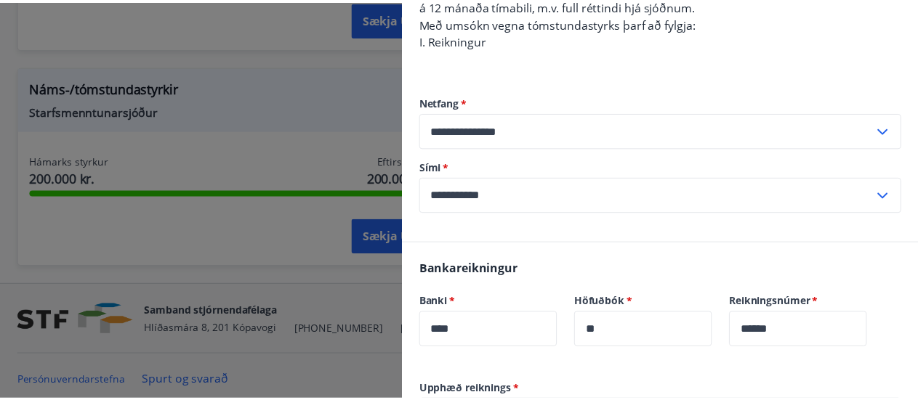
scroll to position [581, 0]
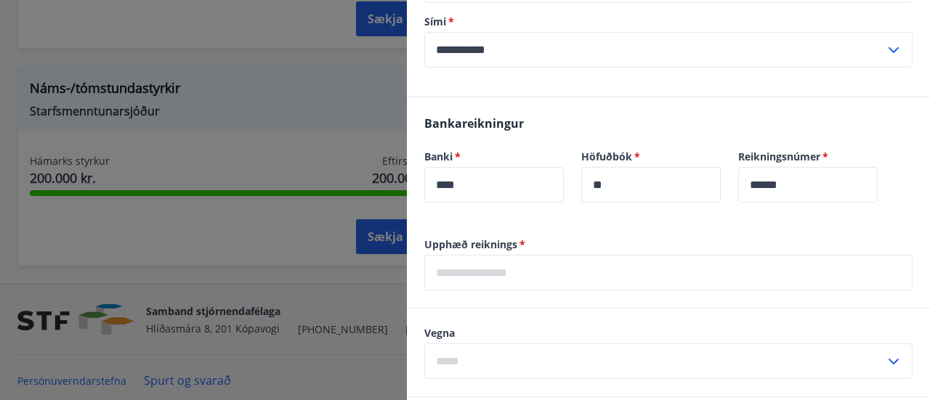
click at [225, 97] on div at bounding box center [465, 200] width 930 height 400
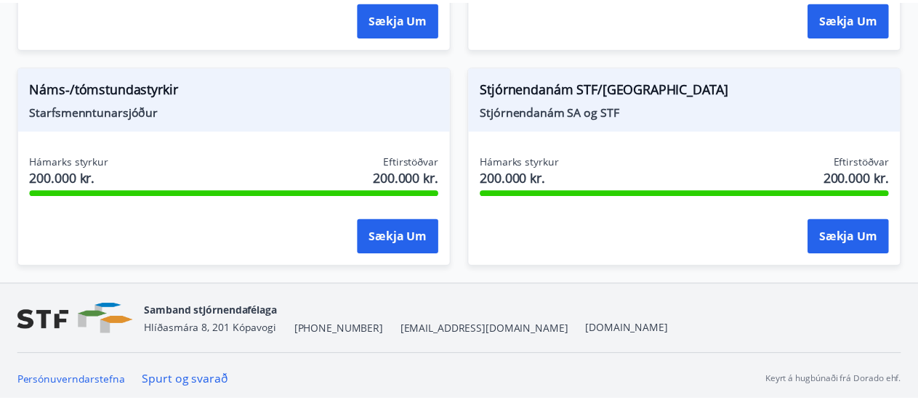
scroll to position [0, 0]
